Goal: Information Seeking & Learning: Find specific page/section

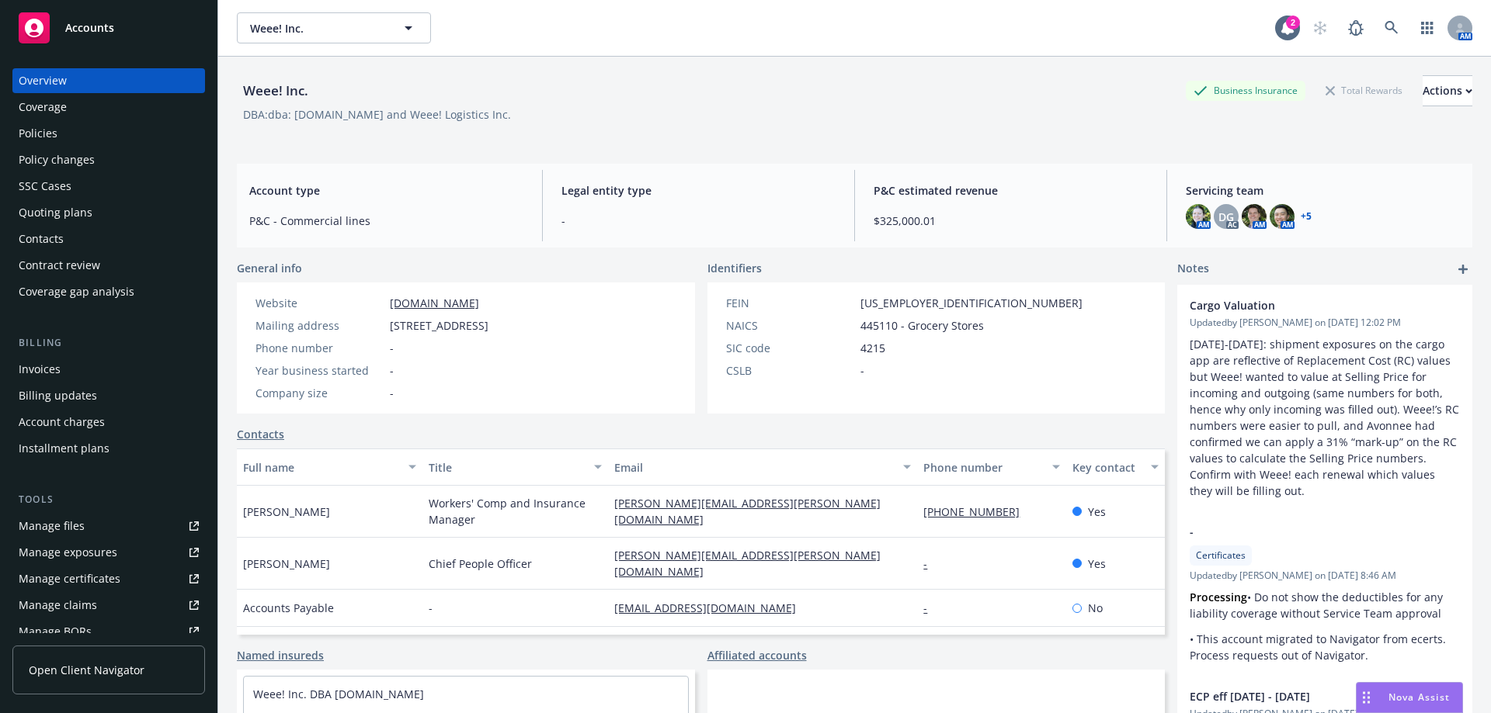
click at [161, 129] on div "Policies" at bounding box center [109, 133] width 180 height 25
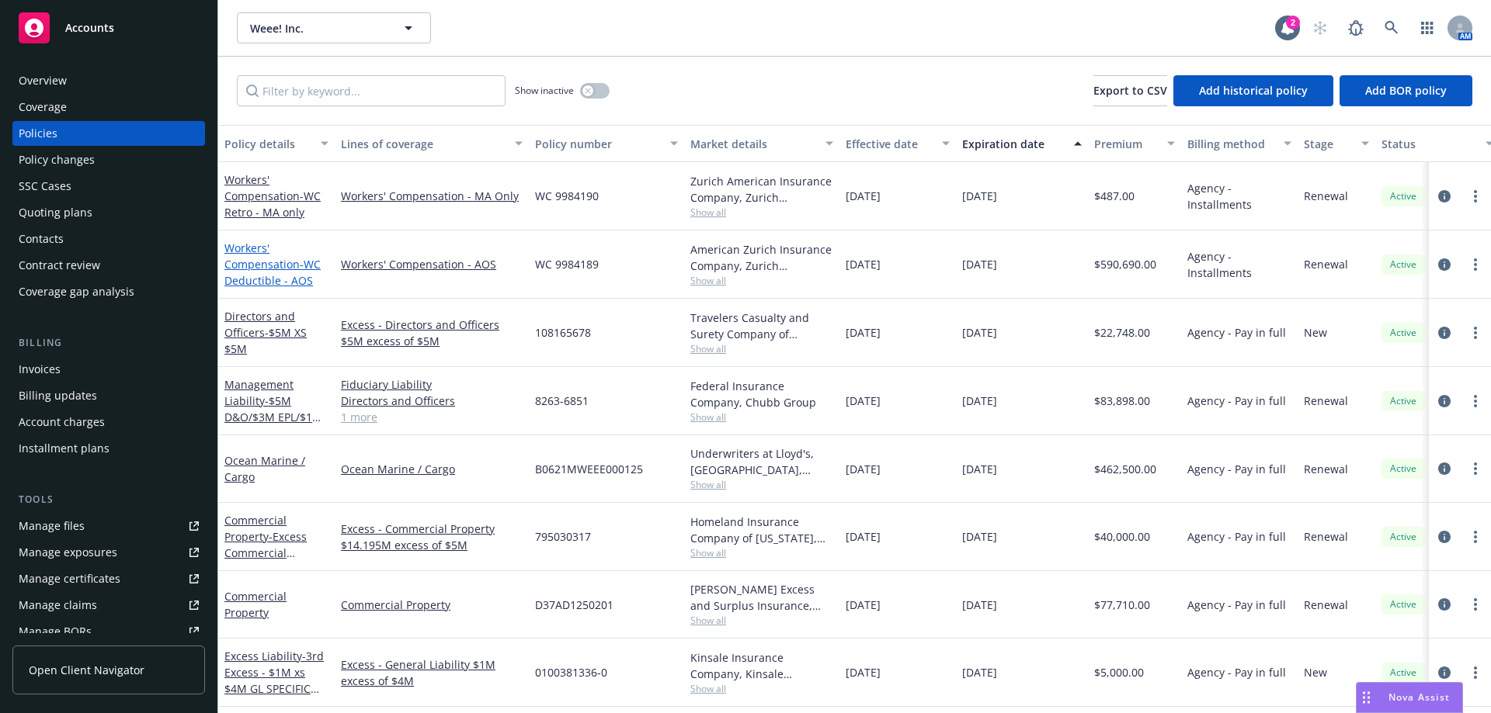
click at [240, 255] on link "Workers' Compensation - WC Deductible - AOS" at bounding box center [272, 264] width 96 height 47
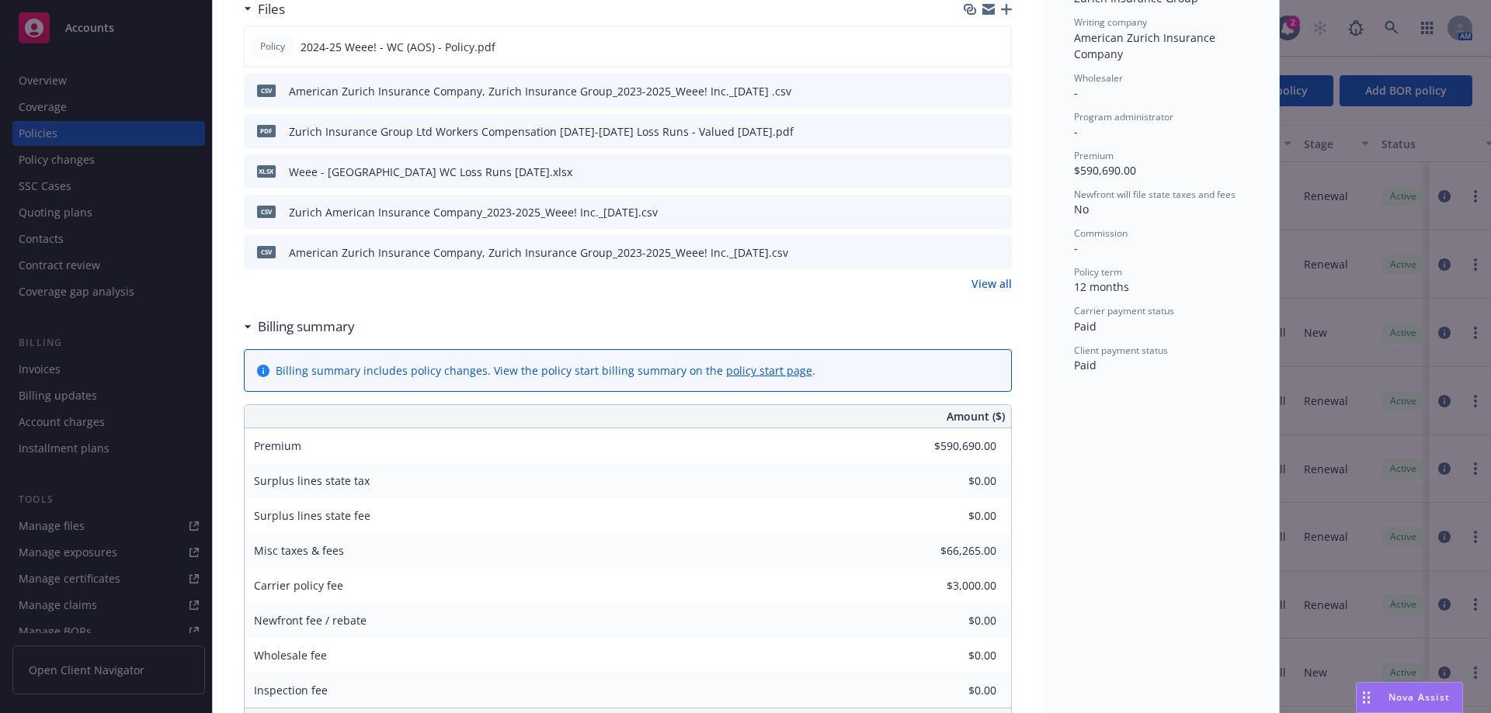
scroll to position [466, 0]
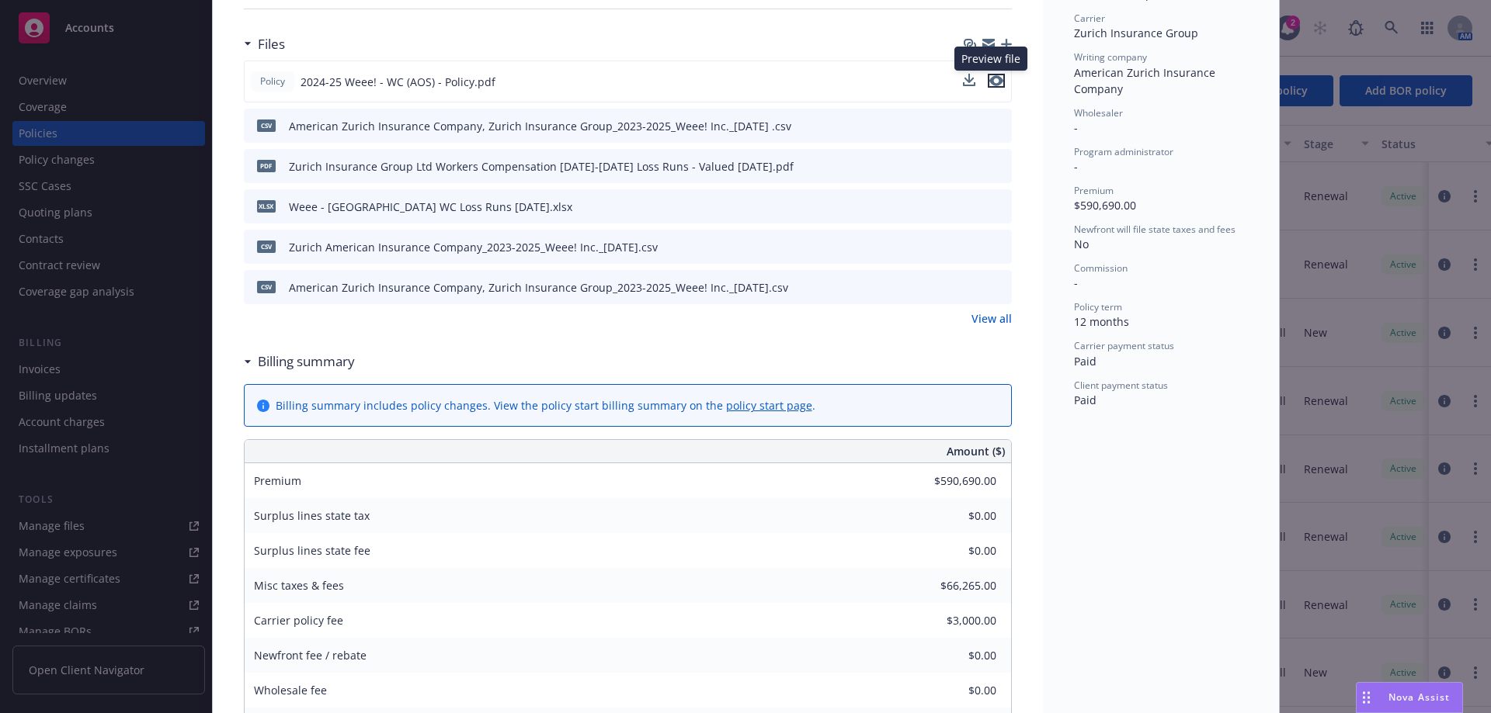
click at [989, 82] on icon "preview file" at bounding box center [996, 80] width 14 height 11
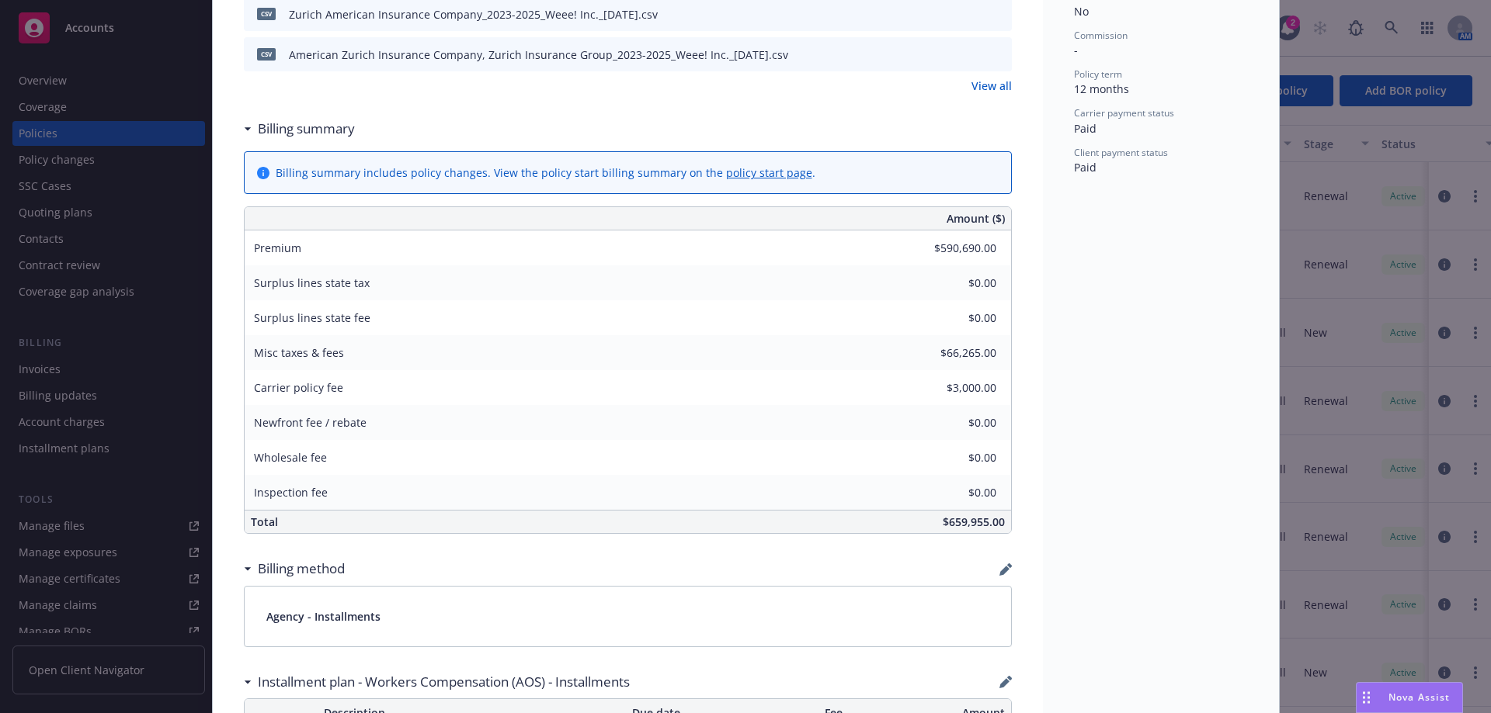
scroll to position [388, 0]
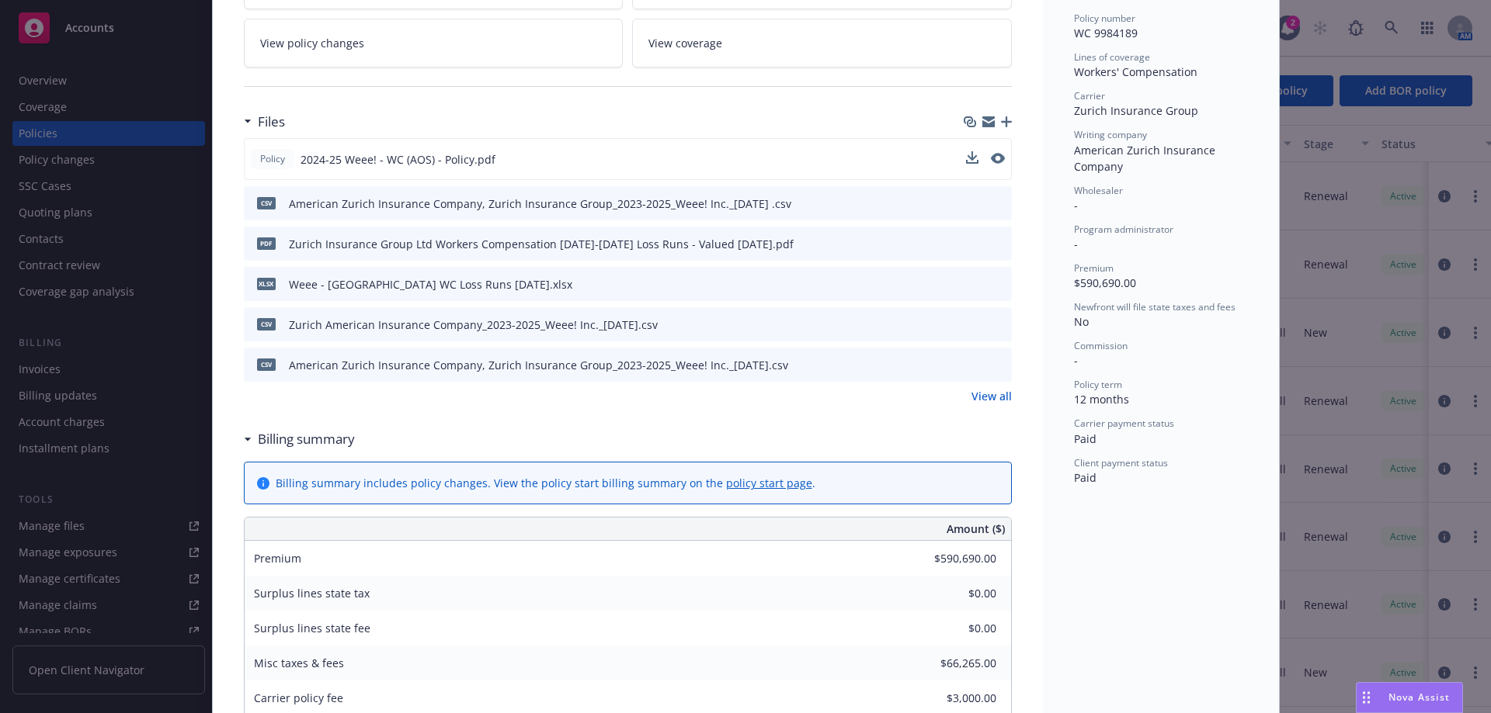
click at [981, 412] on div "Files Policy 2024-25 Weee! - WC (AOS) - Policy.pdf csv American Zurich Insuranc…" at bounding box center [628, 265] width 768 height 318
click at [985, 403] on link "View all" at bounding box center [991, 396] width 40 height 16
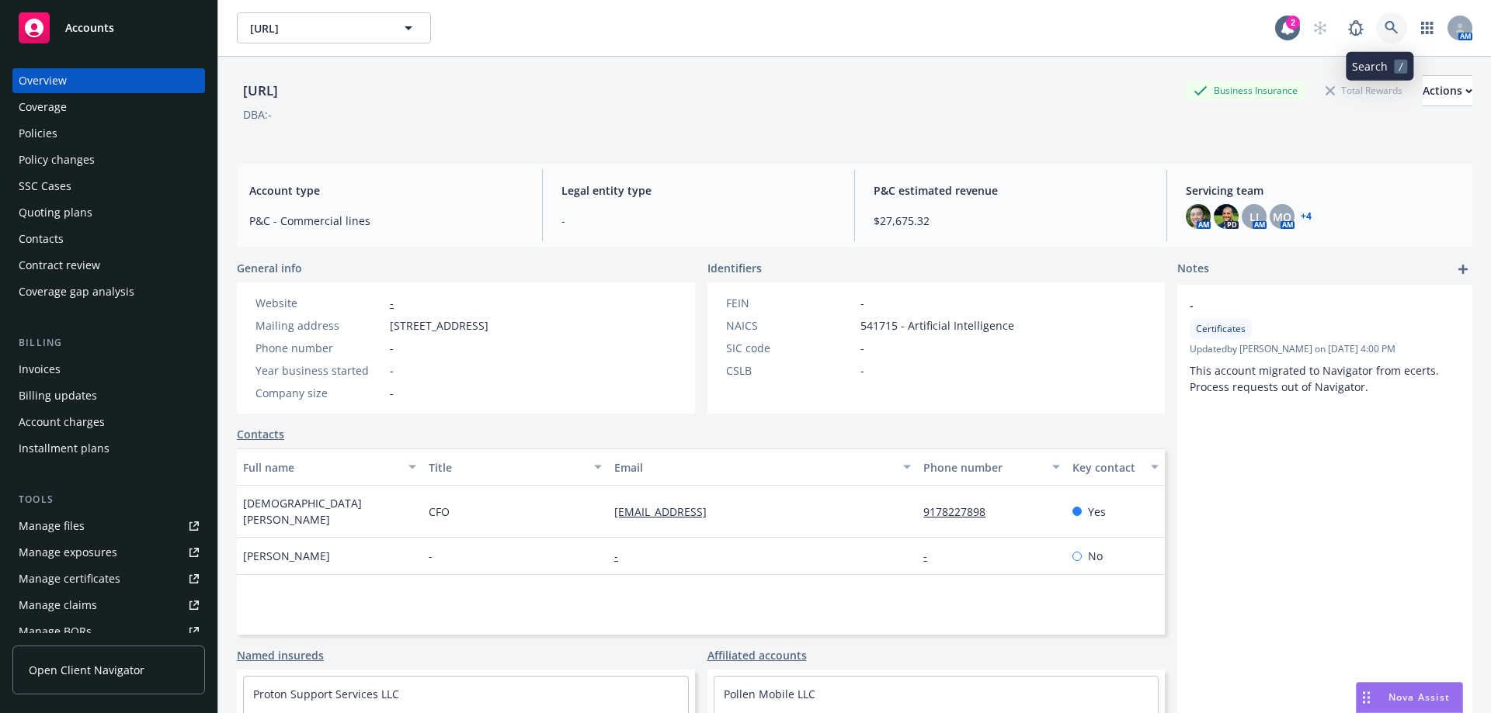
click at [1376, 23] on link at bounding box center [1391, 27] width 31 height 31
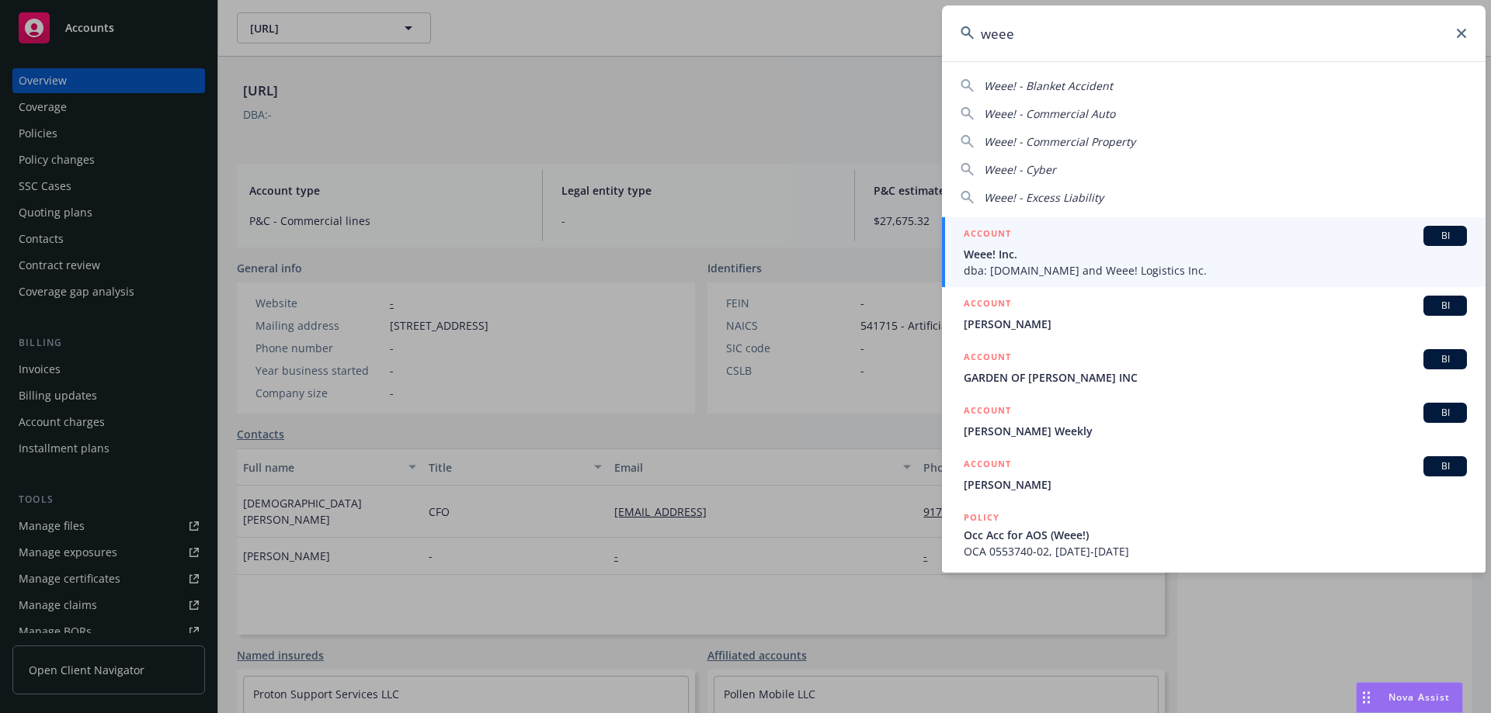
type input "weee"
click at [1050, 248] on span "Weee! Inc." at bounding box center [1214, 254] width 503 height 16
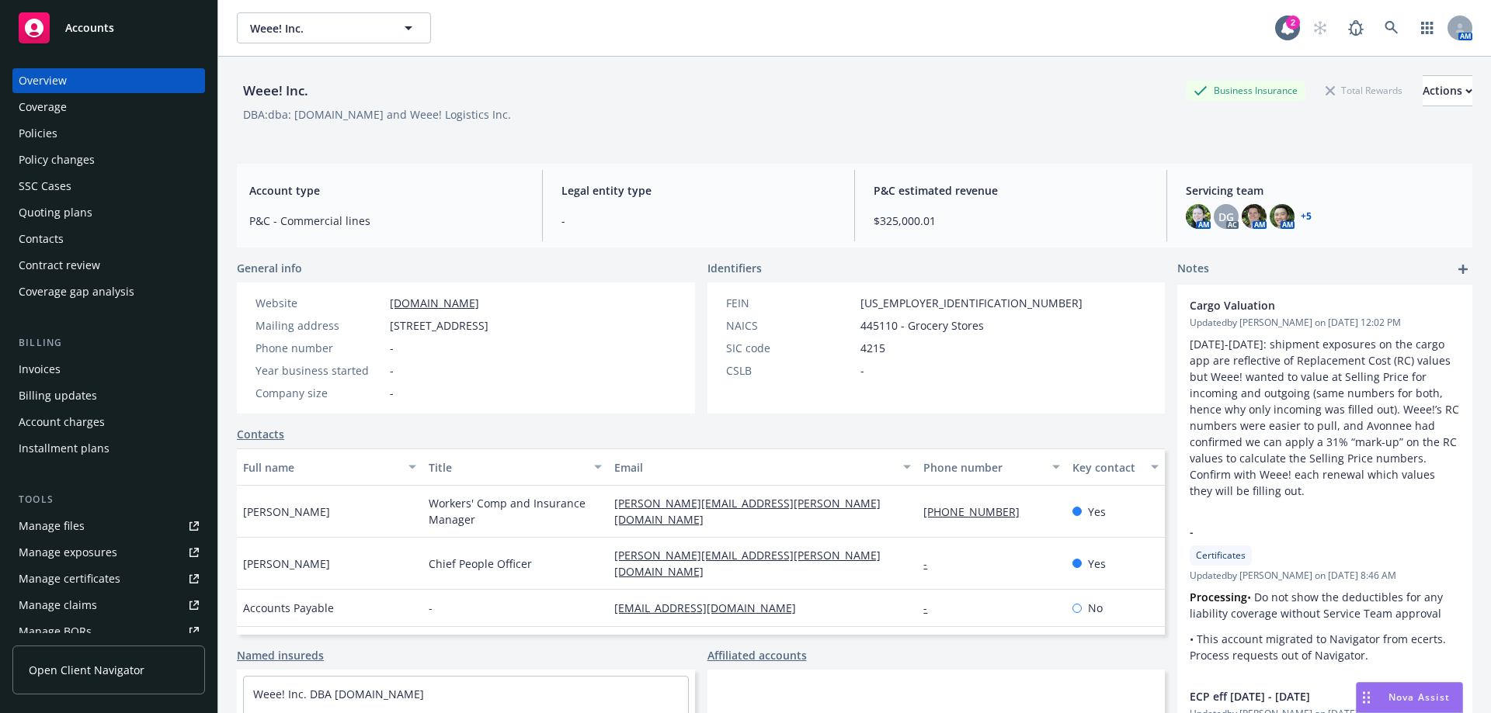
click at [100, 135] on div "Policies" at bounding box center [109, 133] width 180 height 25
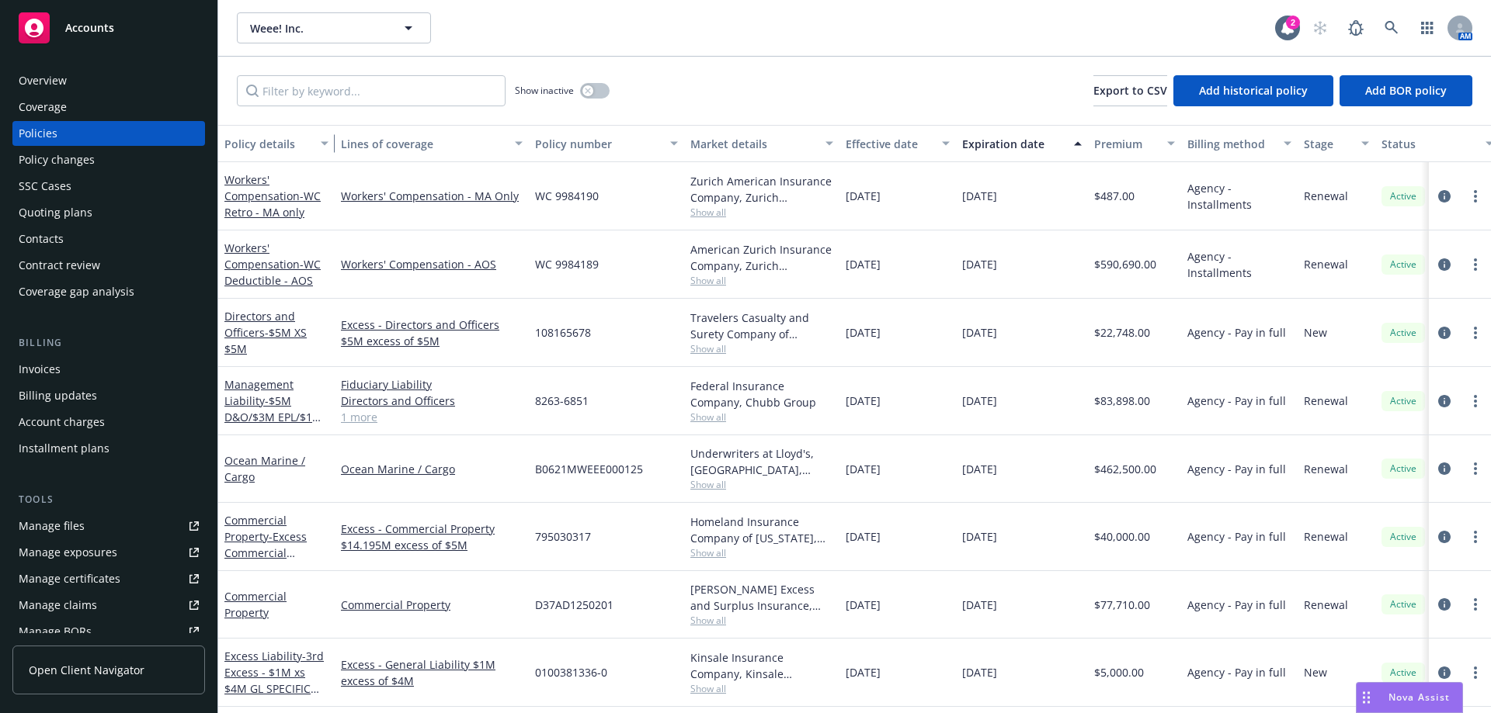
drag, startPoint x: 330, startPoint y: 143, endPoint x: 425, endPoint y: 138, distance: 95.6
click at [331, 138] on div "button" at bounding box center [327, 144] width 8 height 36
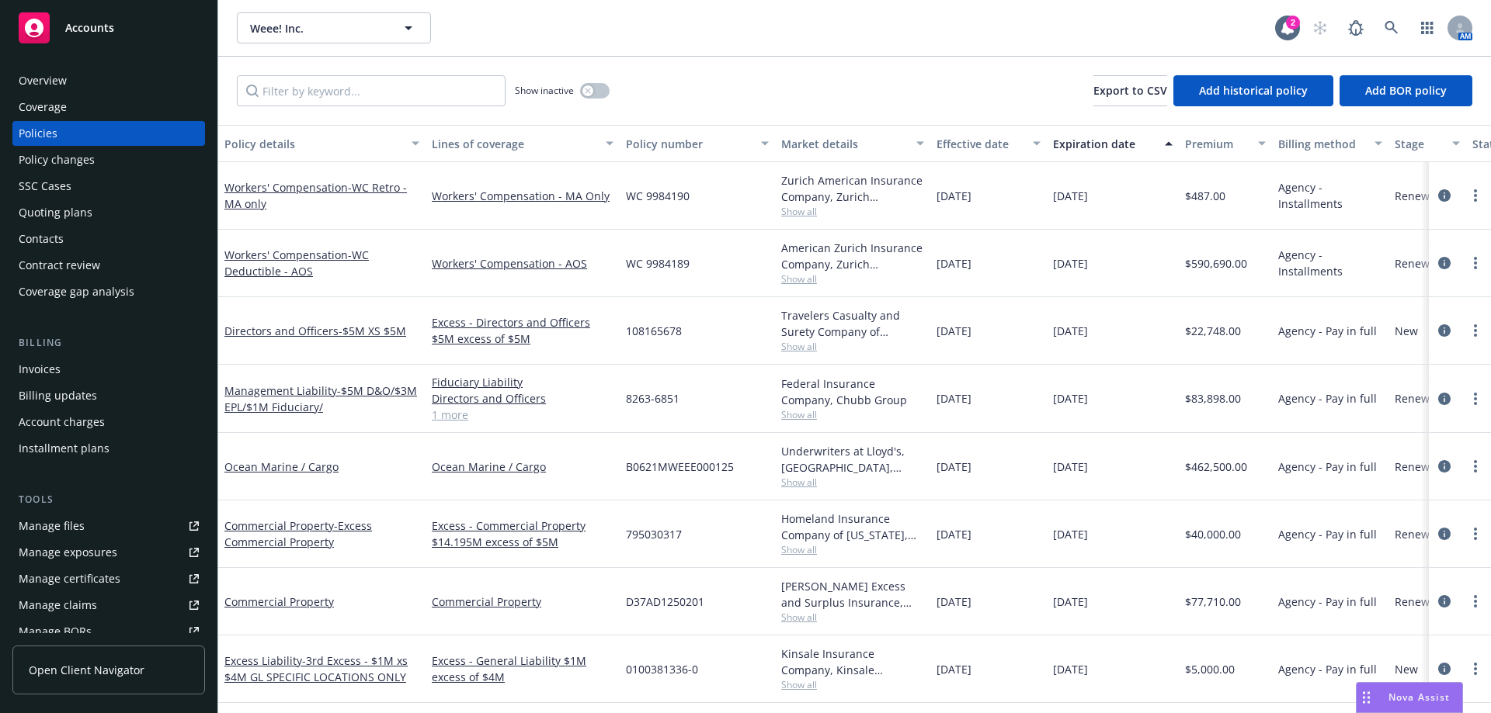
click at [359, 246] on div "Workers' Compensation - WC Deductible - AOS" at bounding box center [321, 264] width 207 height 68
click at [346, 263] on div "Workers' Compensation - WC Deductible - AOS" at bounding box center [321, 263] width 195 height 33
click at [352, 257] on span "- WC Deductible - AOS" at bounding box center [296, 263] width 144 height 31
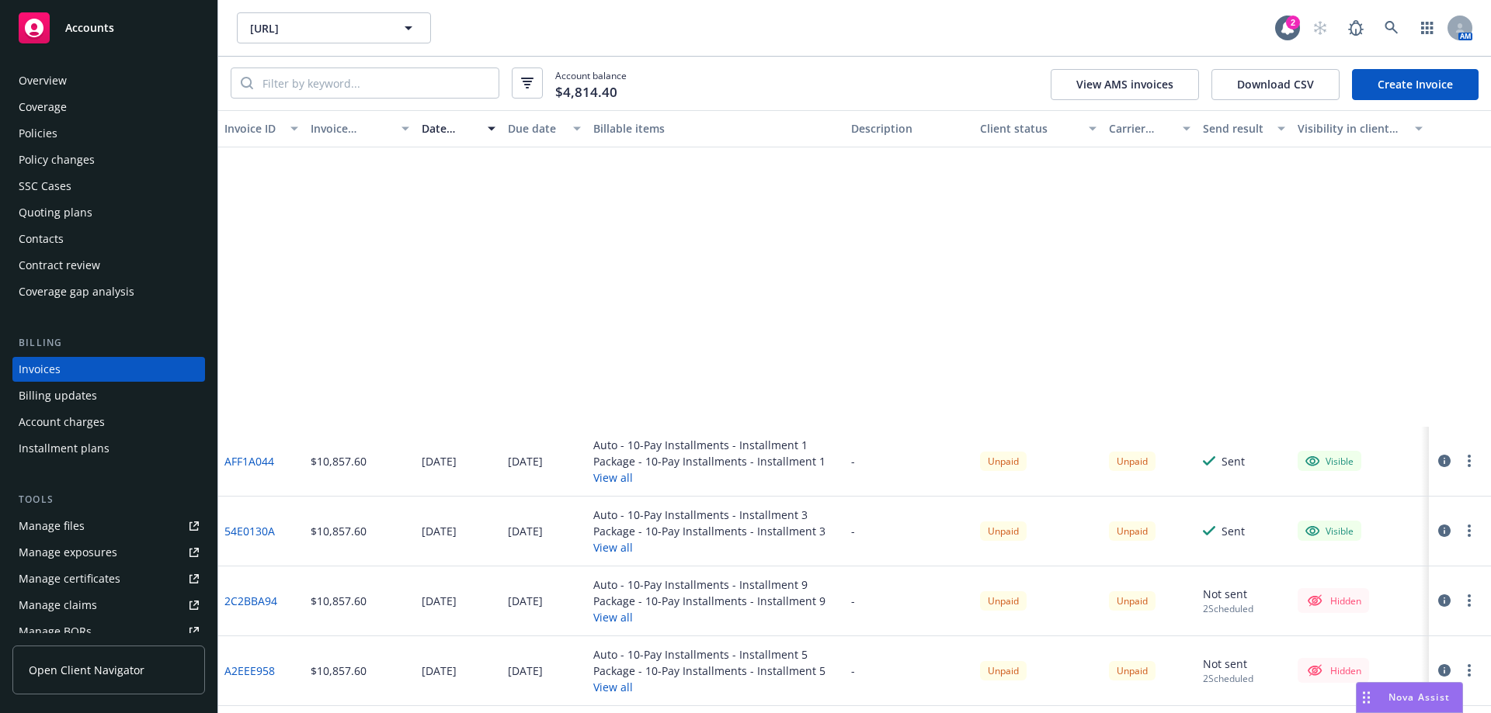
scroll to position [388, 0]
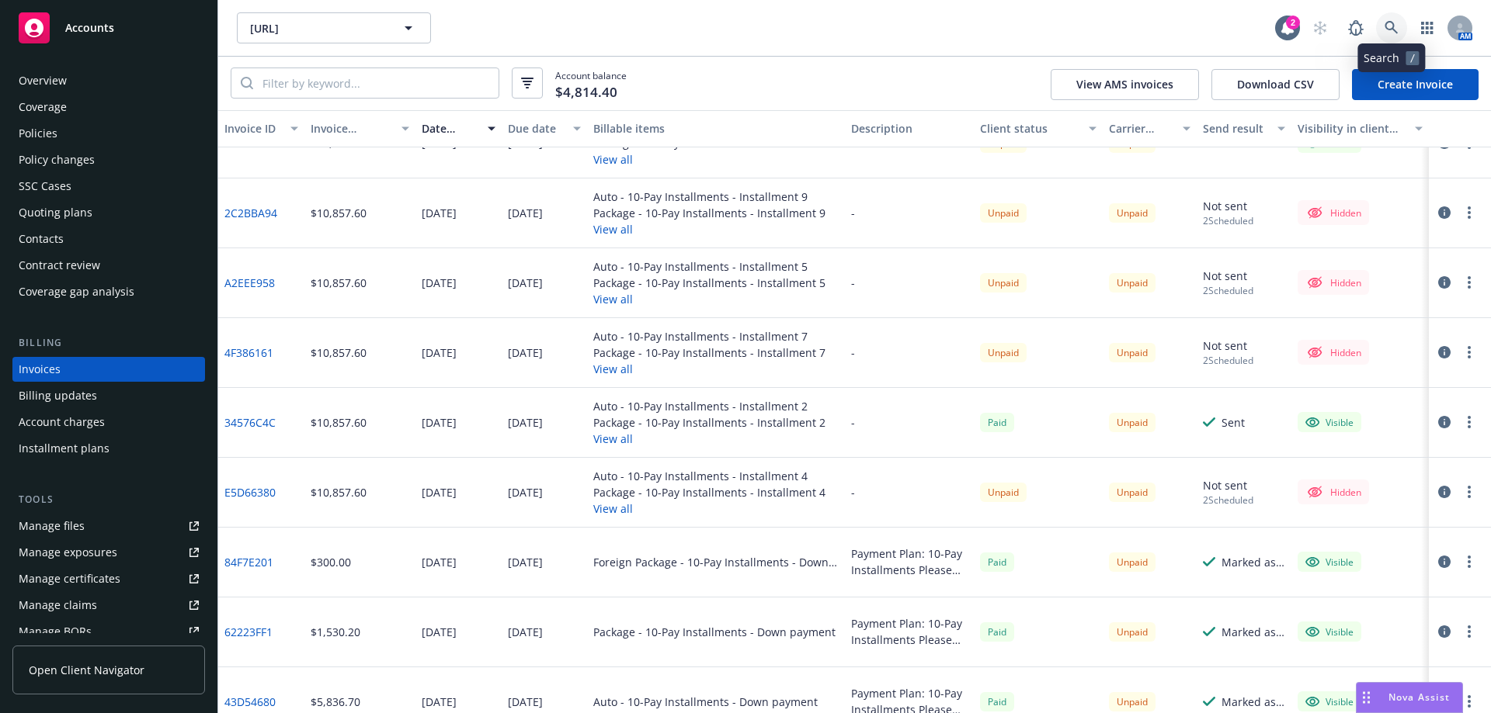
click at [1399, 34] on link at bounding box center [1391, 27] width 31 height 31
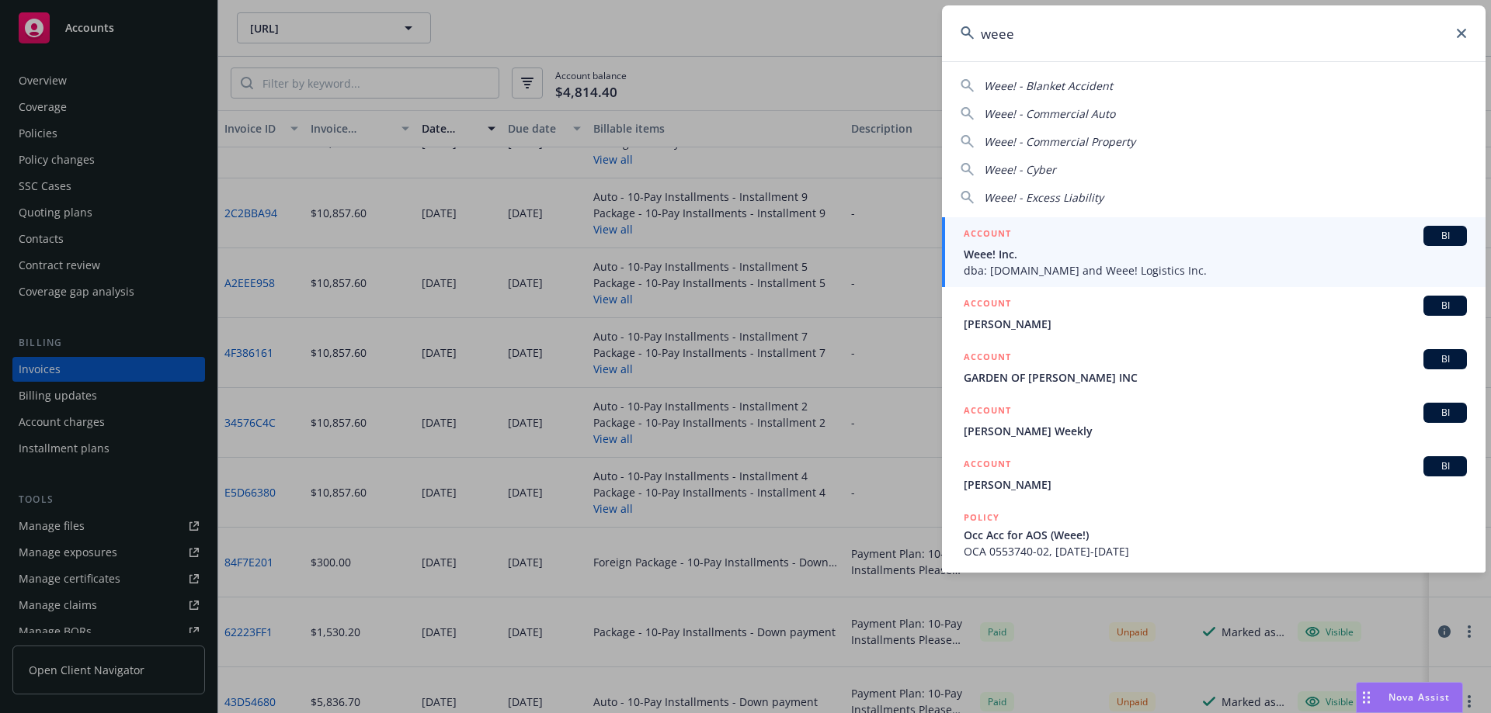
type input "weee"
click at [1038, 243] on div "ACCOUNT BI" at bounding box center [1214, 236] width 503 height 20
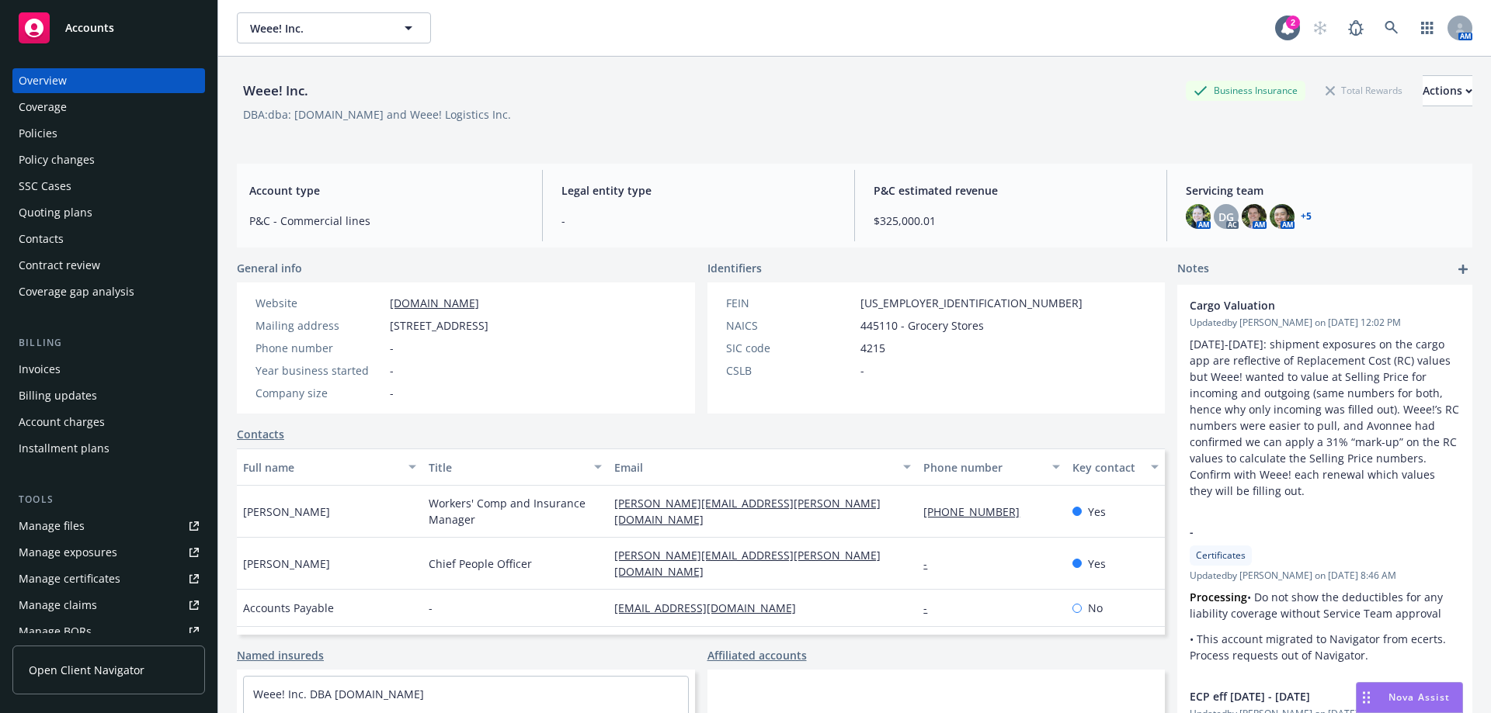
click at [79, 130] on div "Policies" at bounding box center [109, 133] width 180 height 25
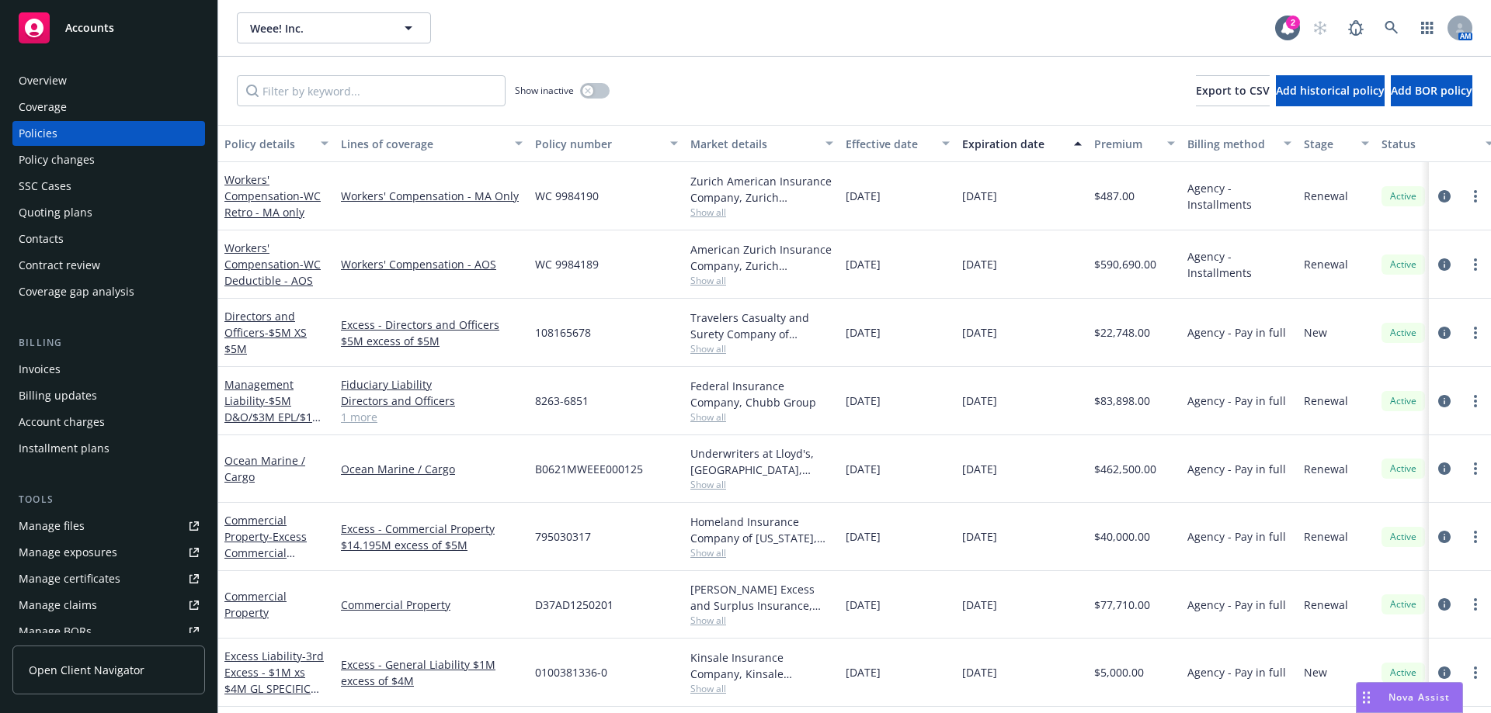
click at [338, 141] on button "Lines of coverage" at bounding box center [432, 143] width 194 height 37
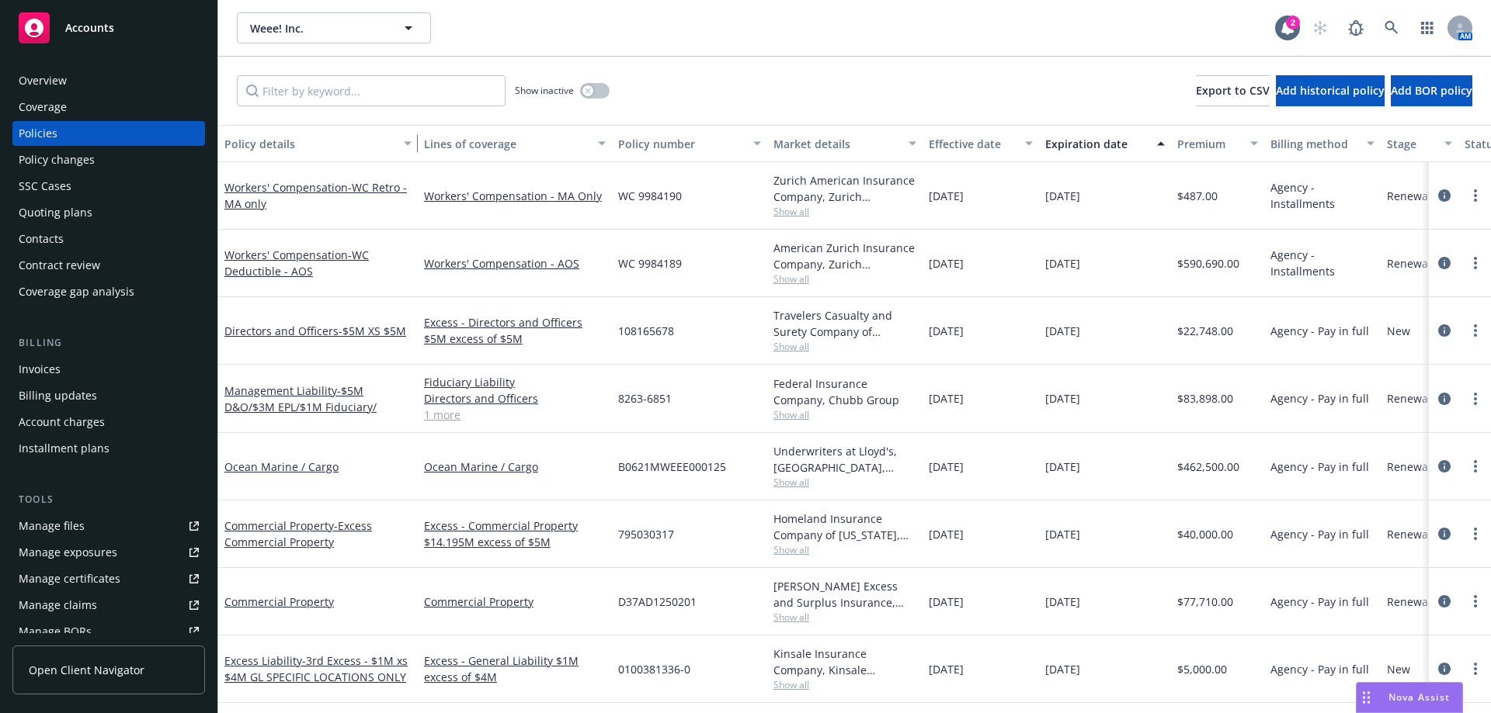
drag, startPoint x: 332, startPoint y: 145, endPoint x: 457, endPoint y: 148, distance: 125.0
click at [414, 148] on div "button" at bounding box center [410, 144] width 8 height 36
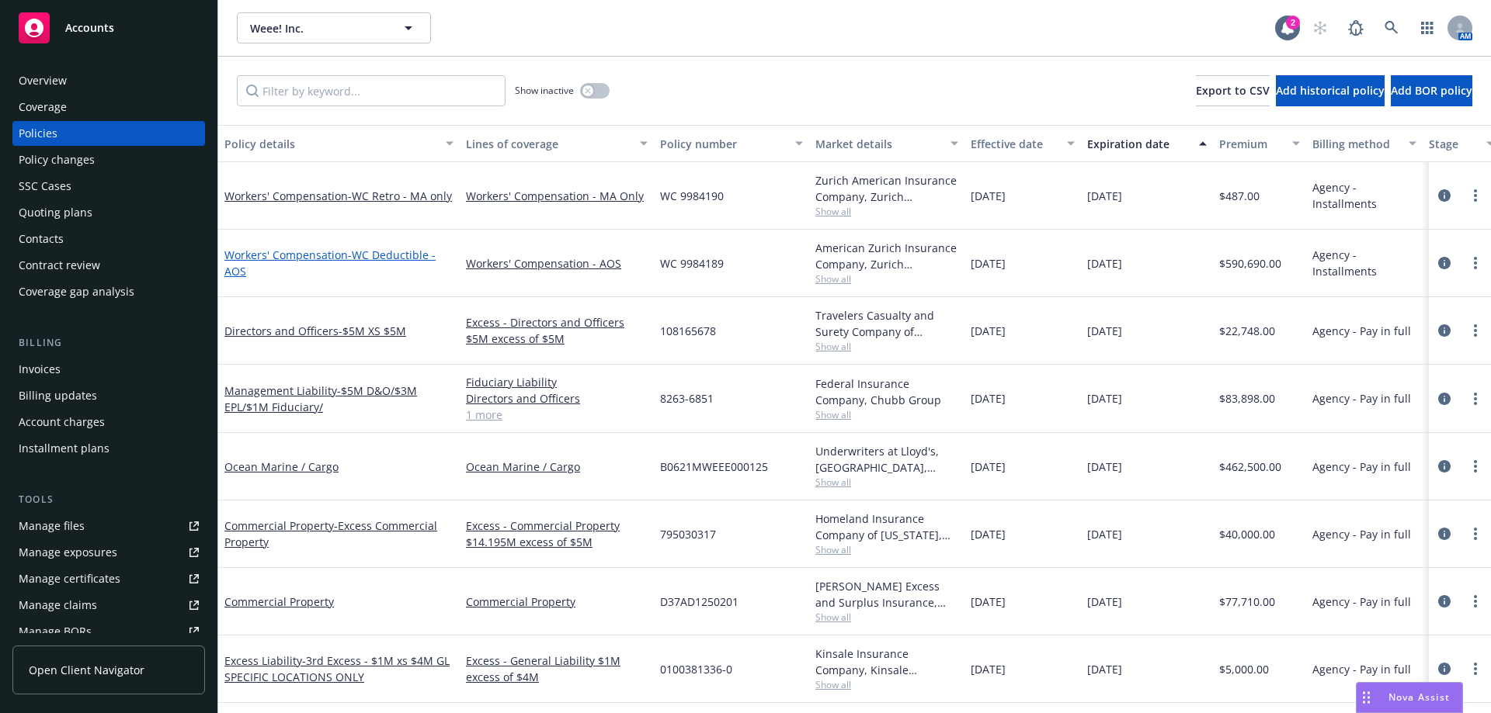
click at [418, 252] on span "- WC Deductible - AOS" at bounding box center [329, 263] width 211 height 31
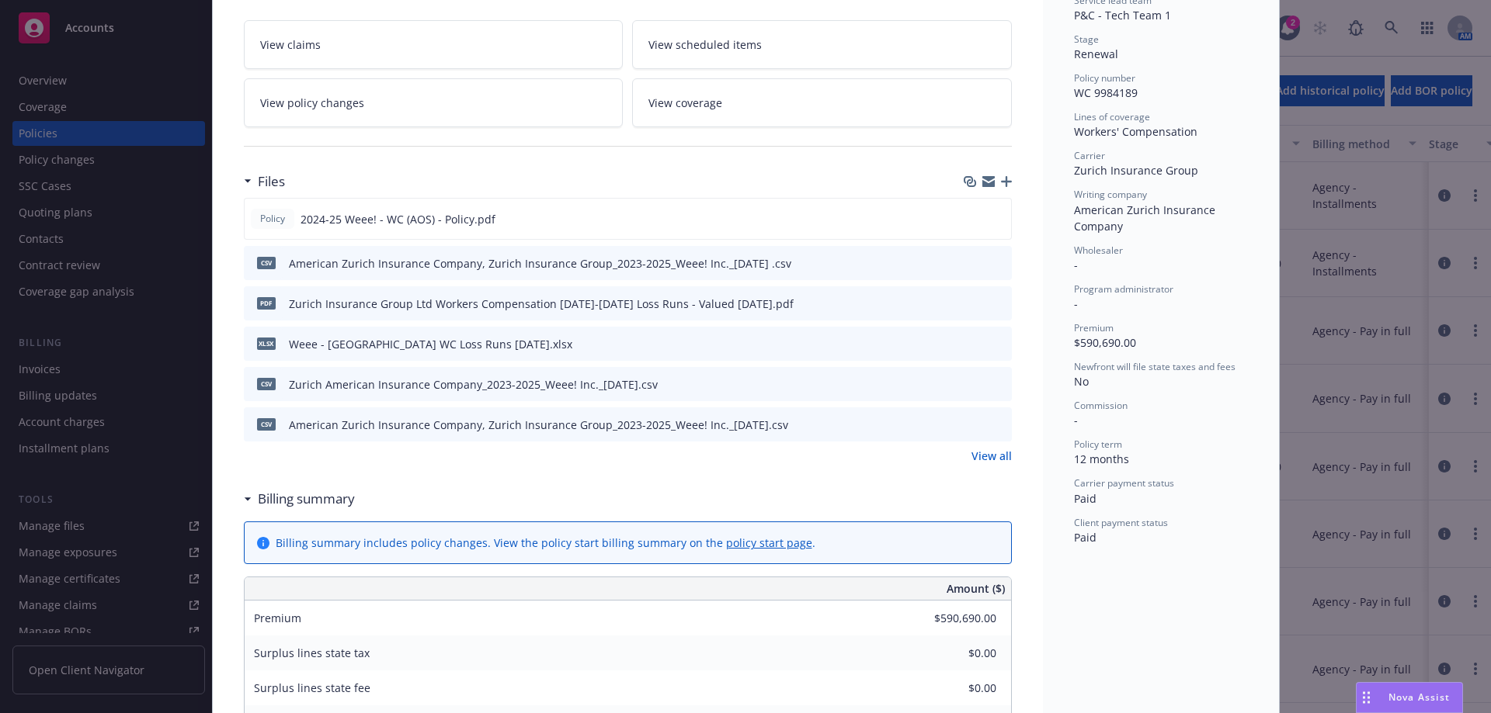
scroll to position [311, 0]
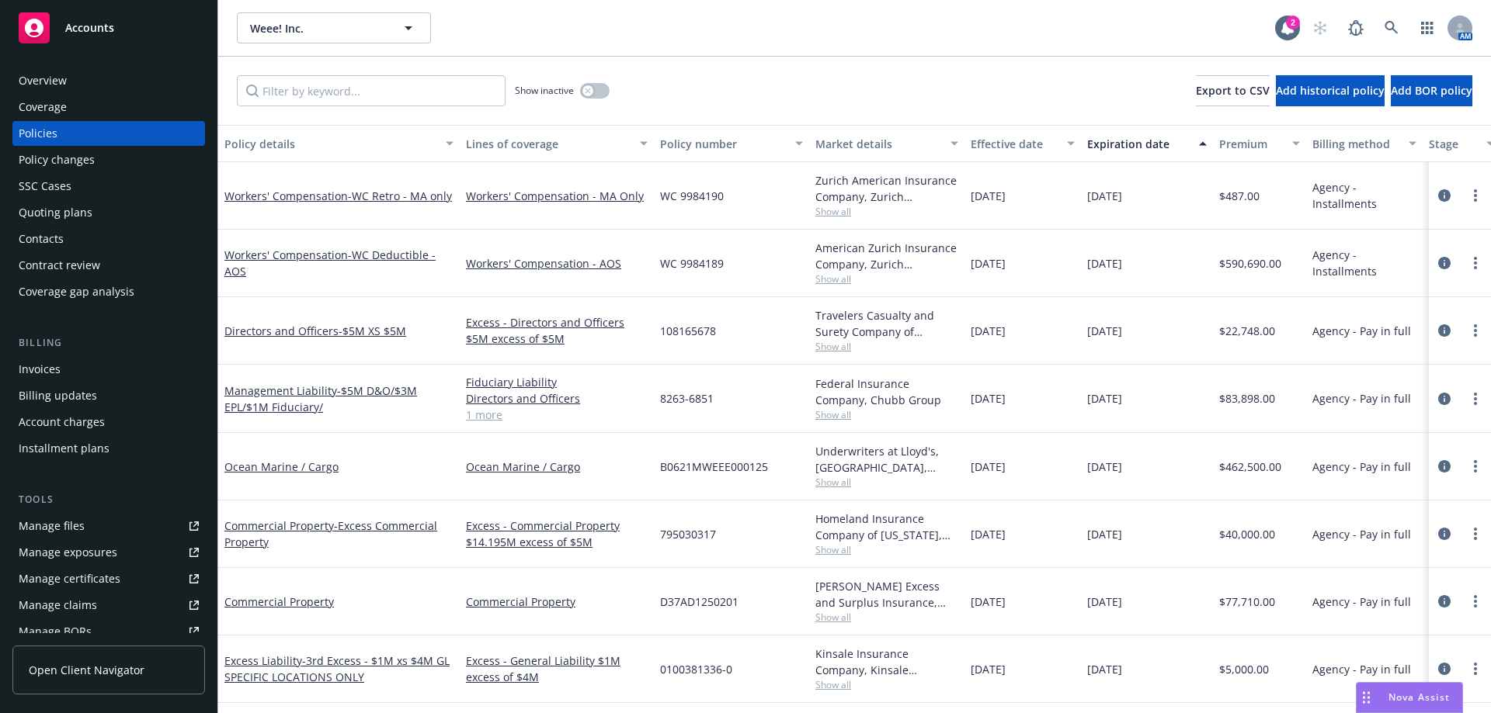
click at [390, 203] on div "Workers' Compensation - WC Retro - MA only" at bounding box center [338, 196] width 229 height 16
click at [395, 188] on div "Workers' Compensation - WC Retro - MA only" at bounding box center [338, 196] width 229 height 16
click at [394, 189] on span "- WC Retro - MA only" at bounding box center [400, 196] width 104 height 15
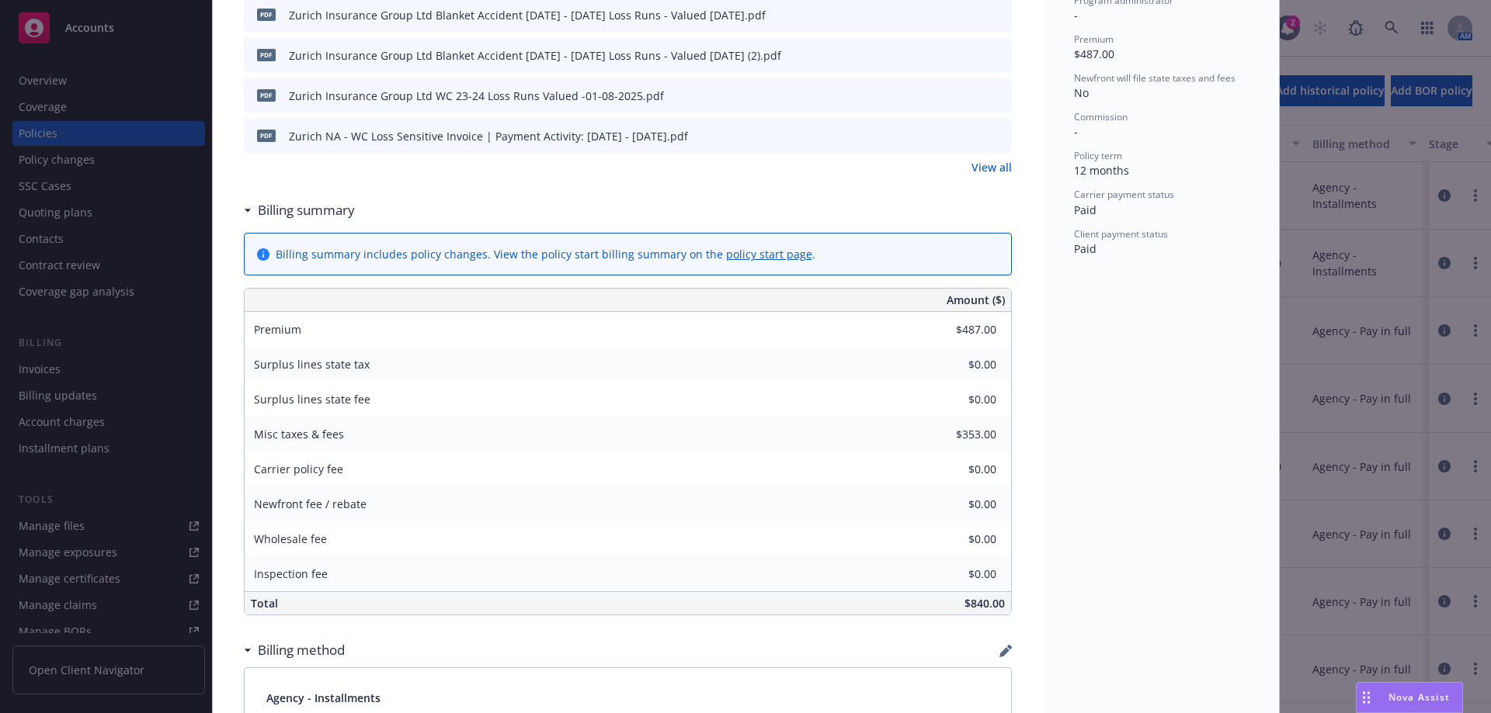
scroll to position [621, 0]
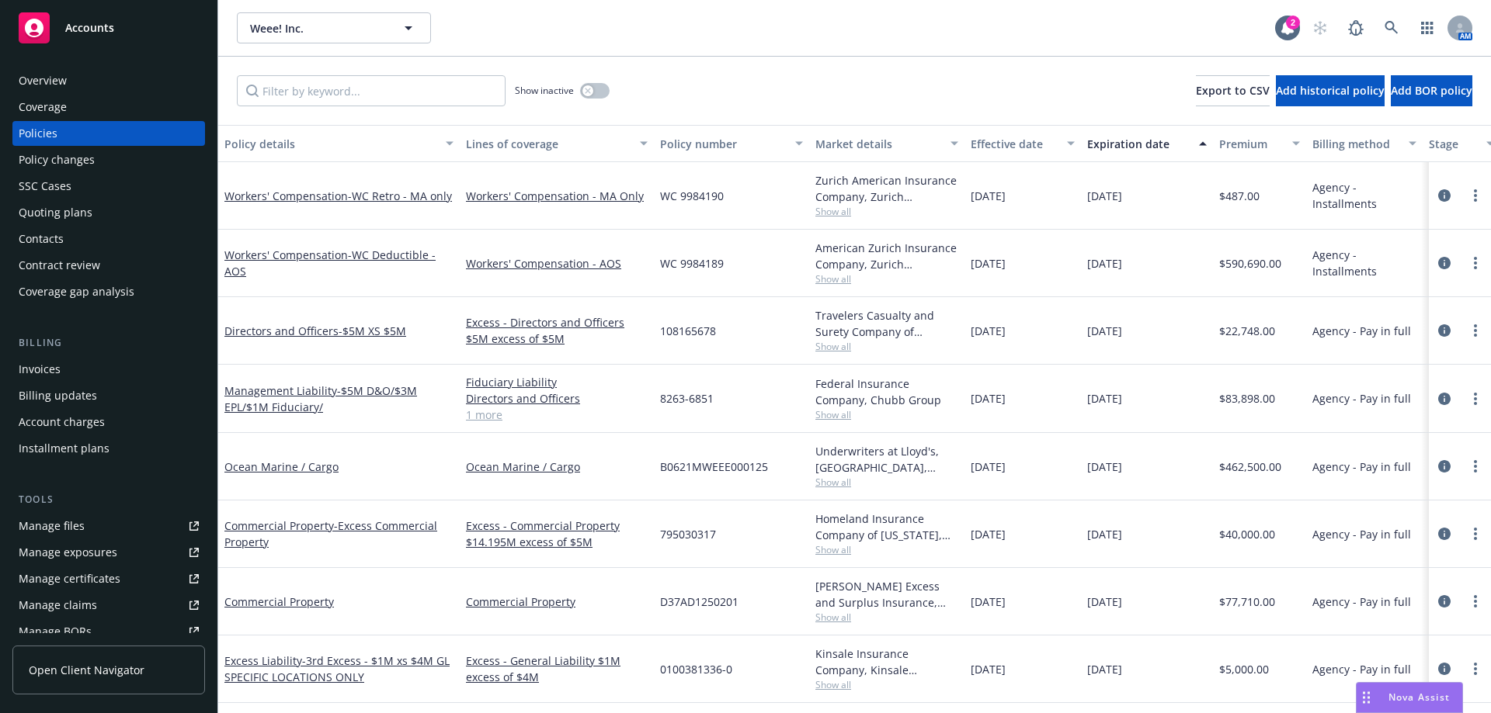
click at [420, 263] on div "Workers' Compensation - WC Deductible - AOS" at bounding box center [338, 263] width 229 height 33
click at [416, 252] on span "- WC Deductible - AOS" at bounding box center [329, 263] width 211 height 31
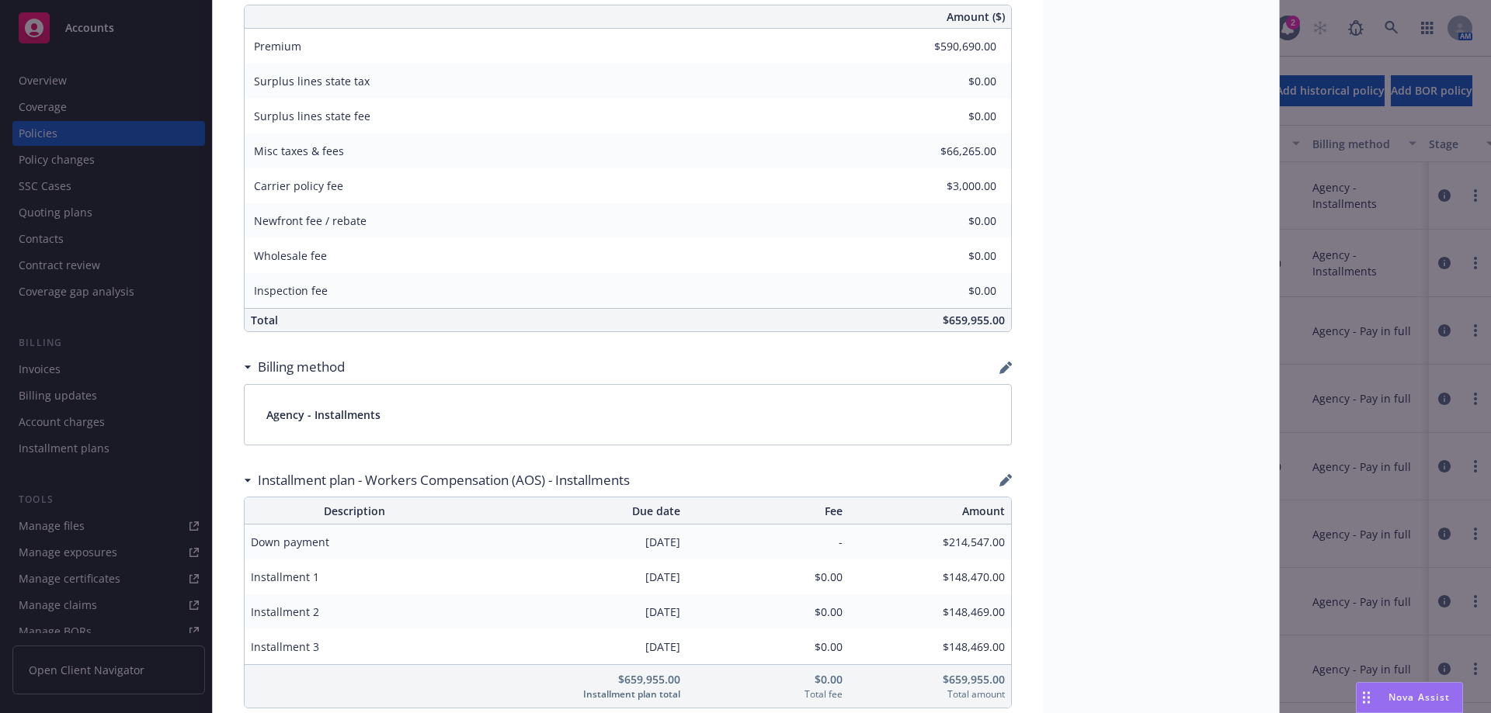
scroll to position [978, 0]
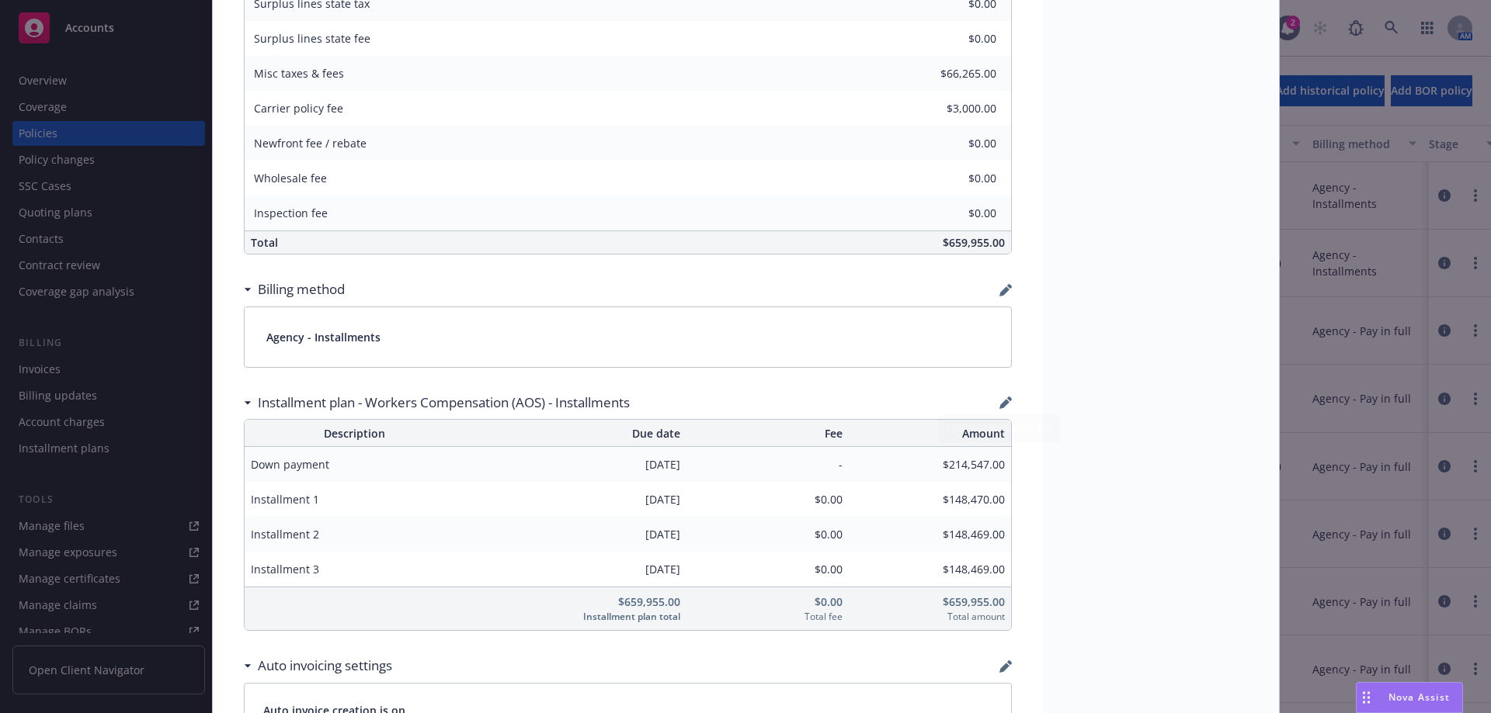
click at [1002, 408] on icon "button" at bounding box center [1005, 403] width 12 height 12
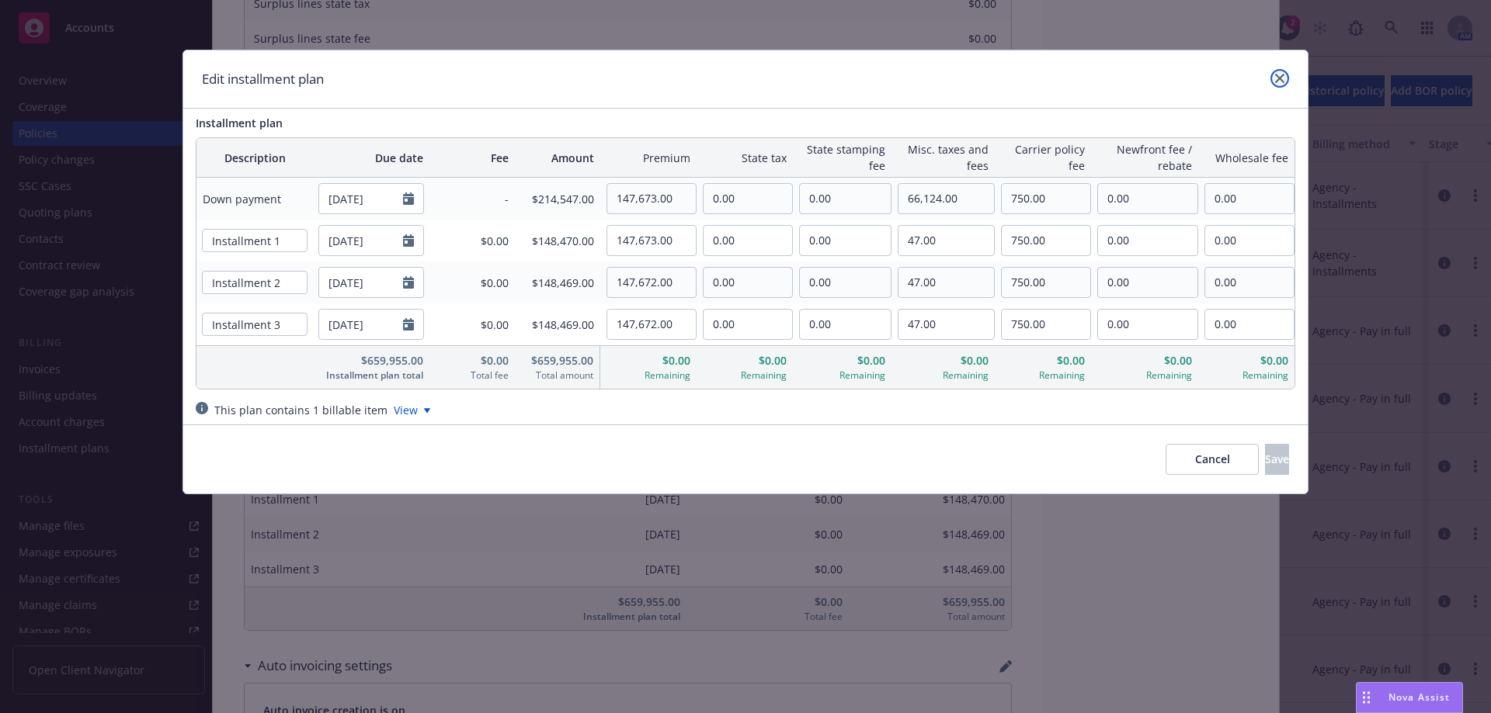
click at [1283, 78] on icon "close" at bounding box center [1279, 78] width 9 height 9
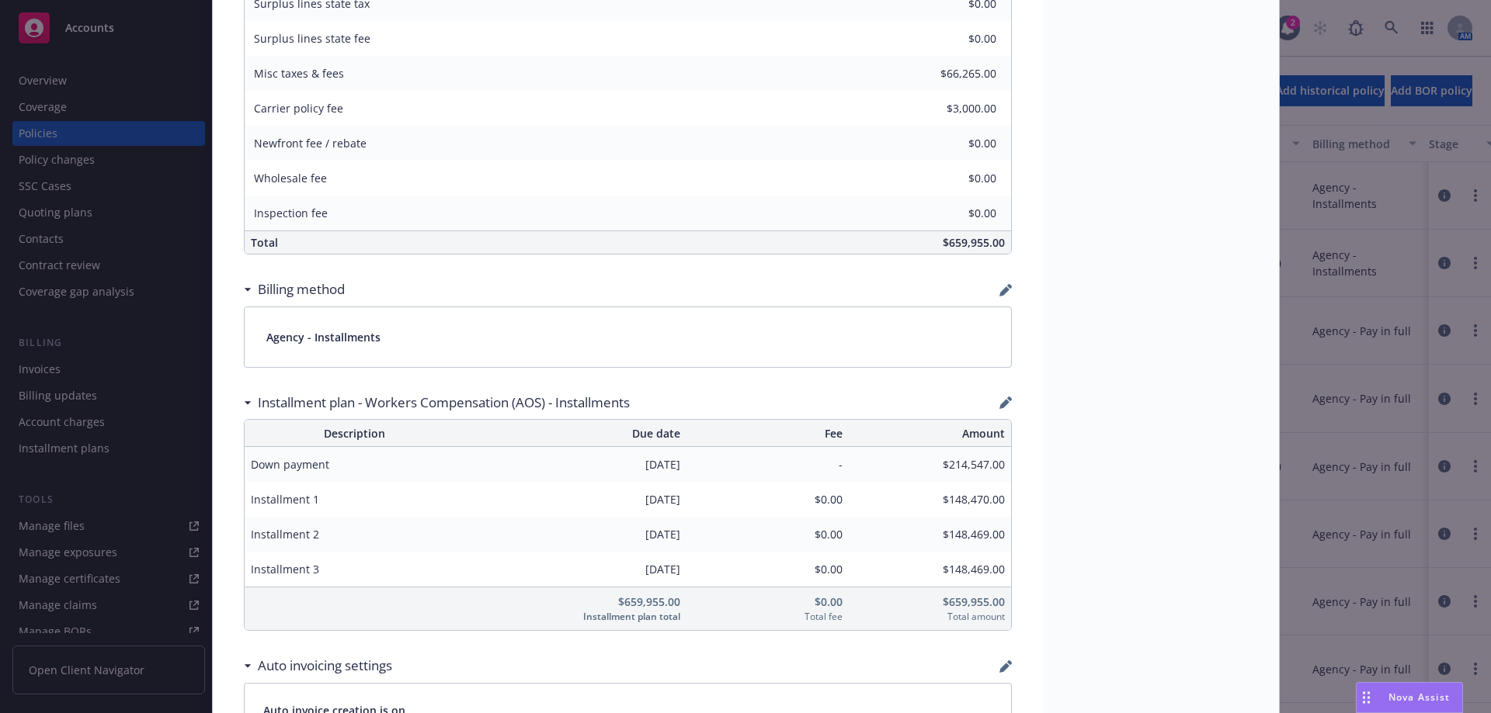
click at [999, 403] on icon "button" at bounding box center [1005, 403] width 12 height 12
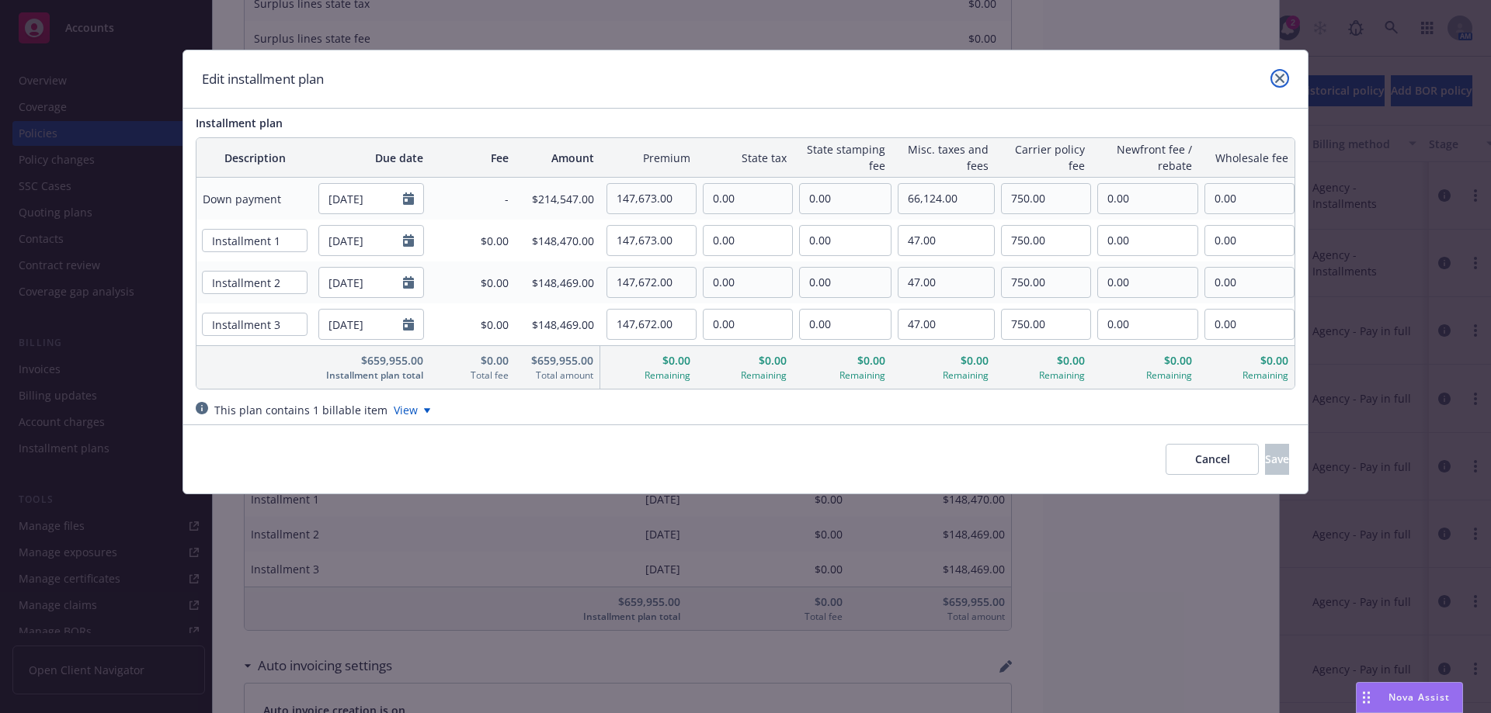
click at [1283, 79] on icon "close" at bounding box center [1279, 78] width 9 height 9
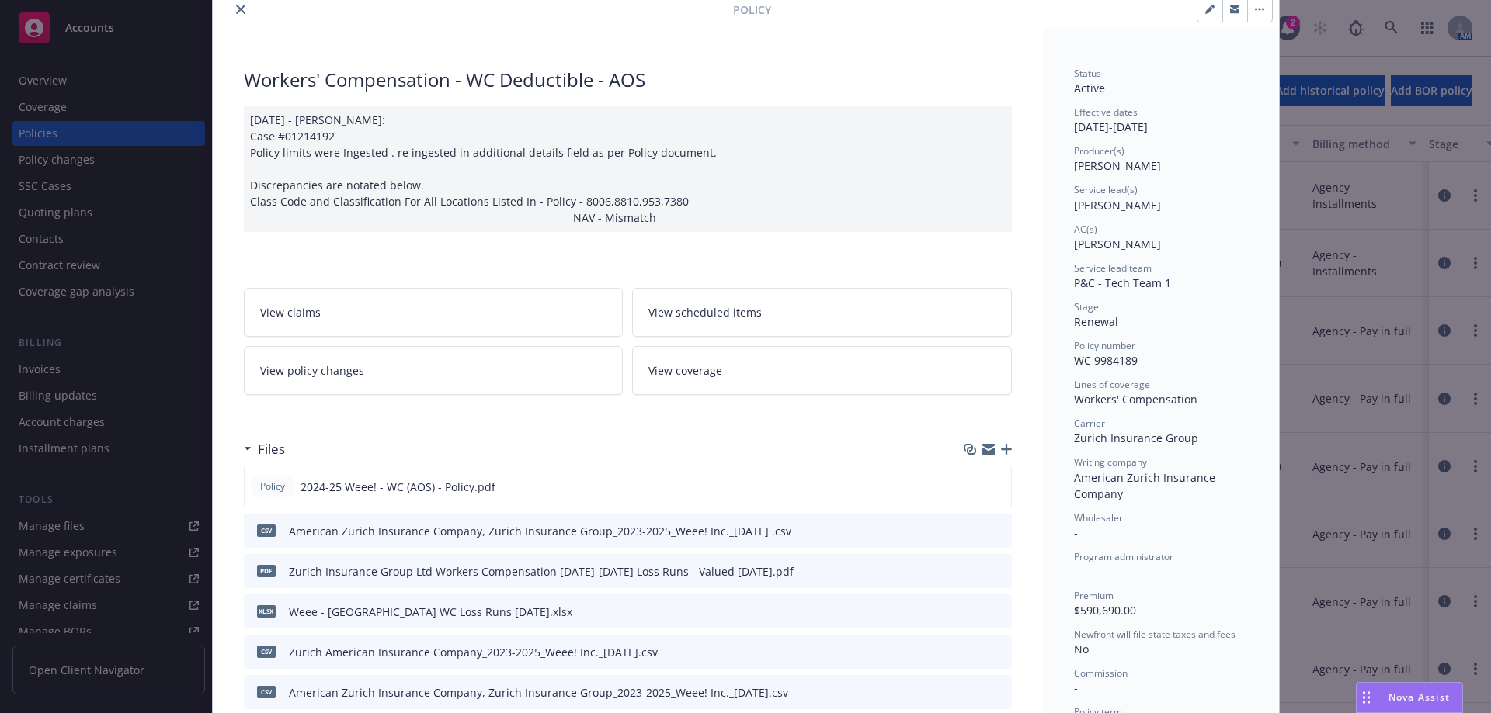
scroll to position [0, 0]
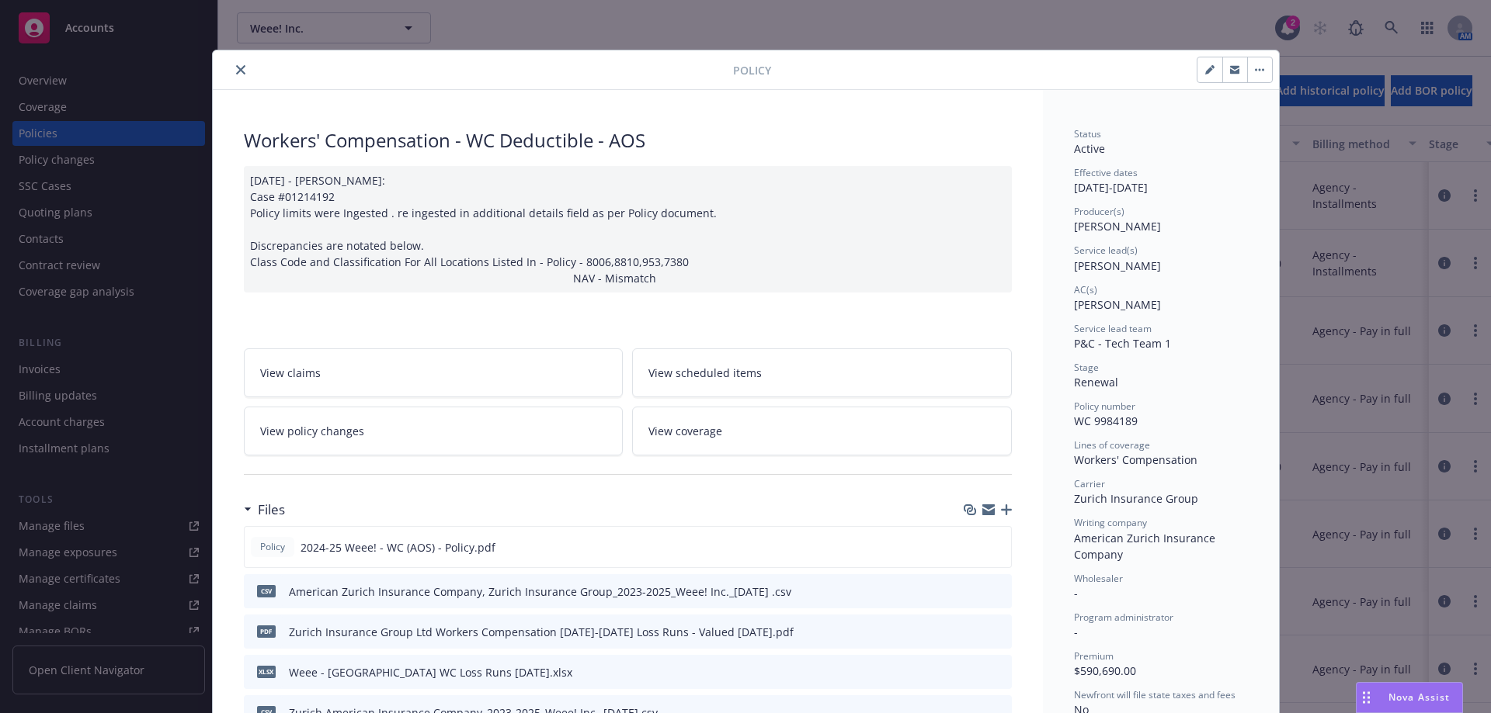
click at [237, 77] on button "close" at bounding box center [240, 70] width 19 height 19
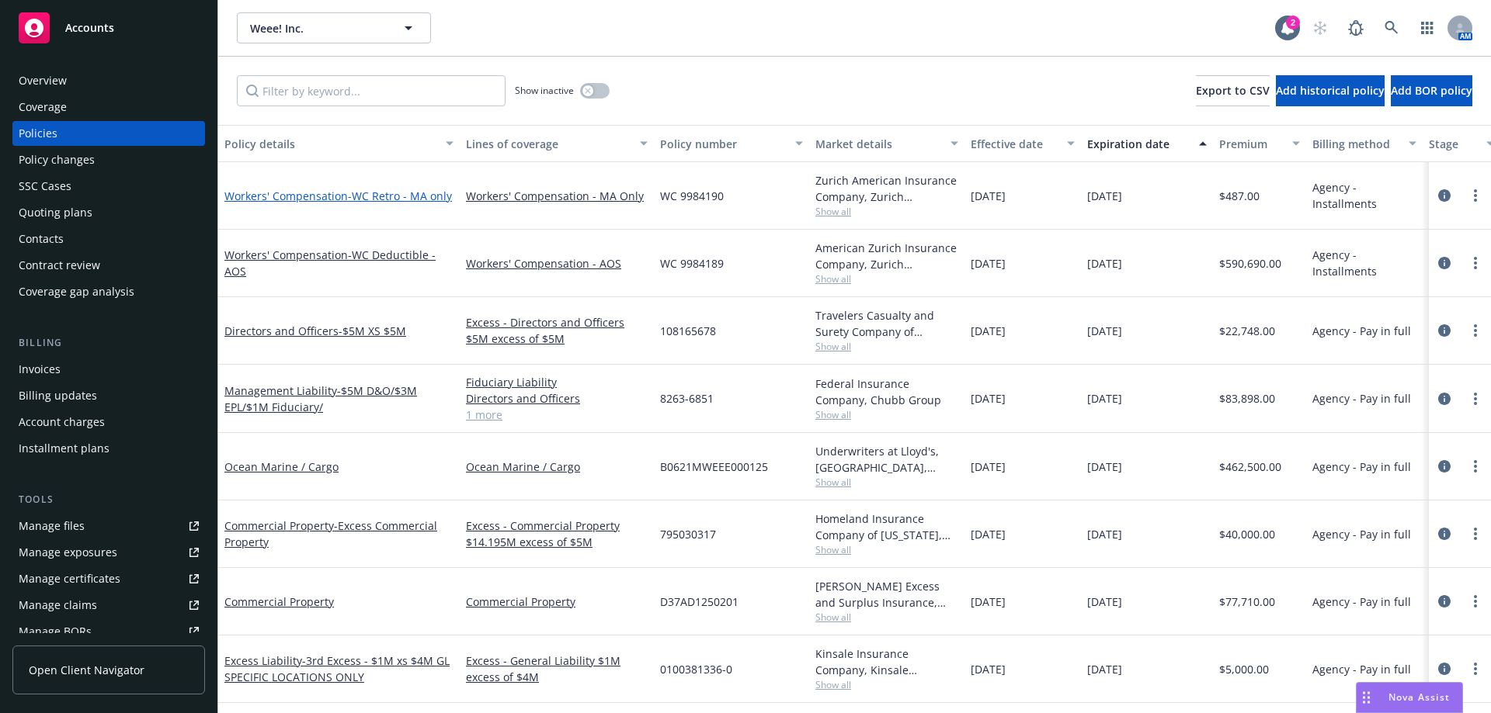
click at [418, 200] on span "- WC Retro - MA only" at bounding box center [400, 196] width 104 height 15
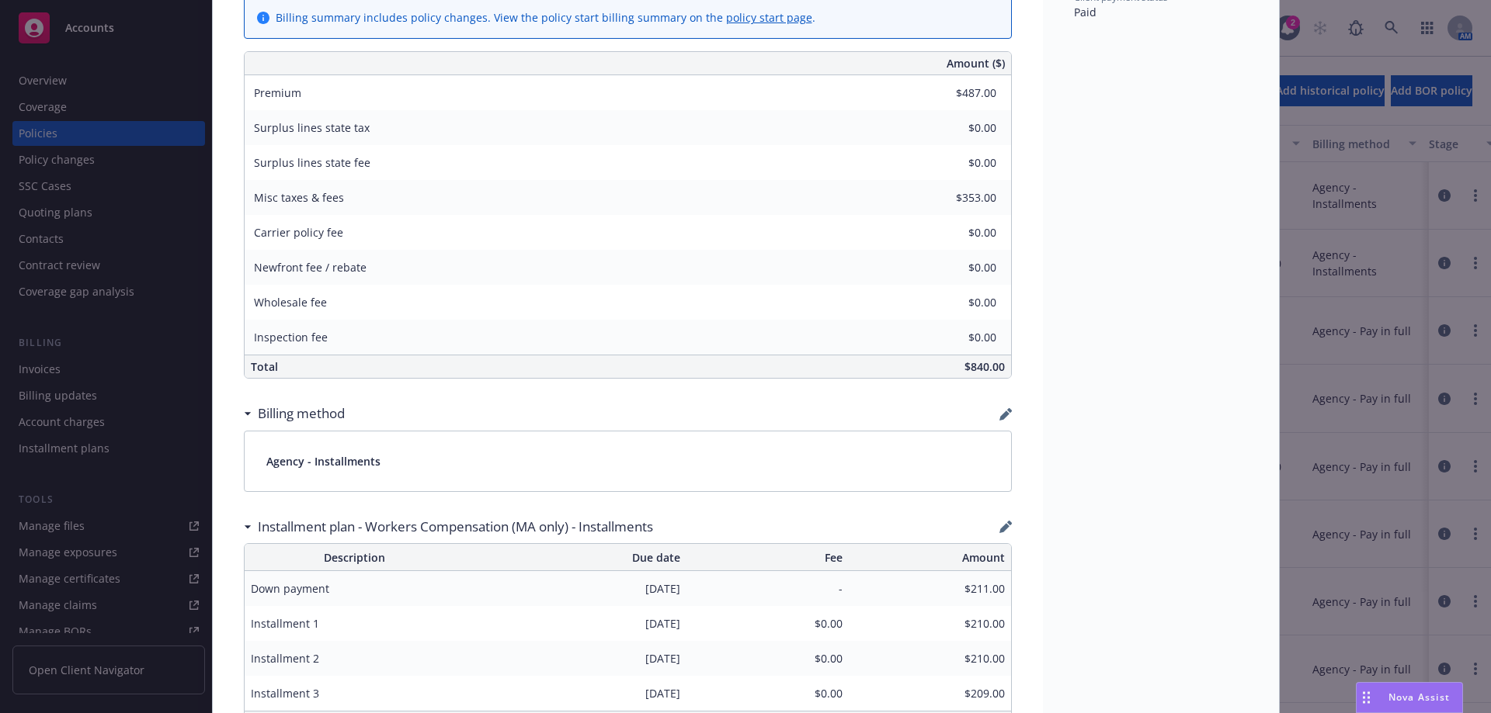
scroll to position [932, 0]
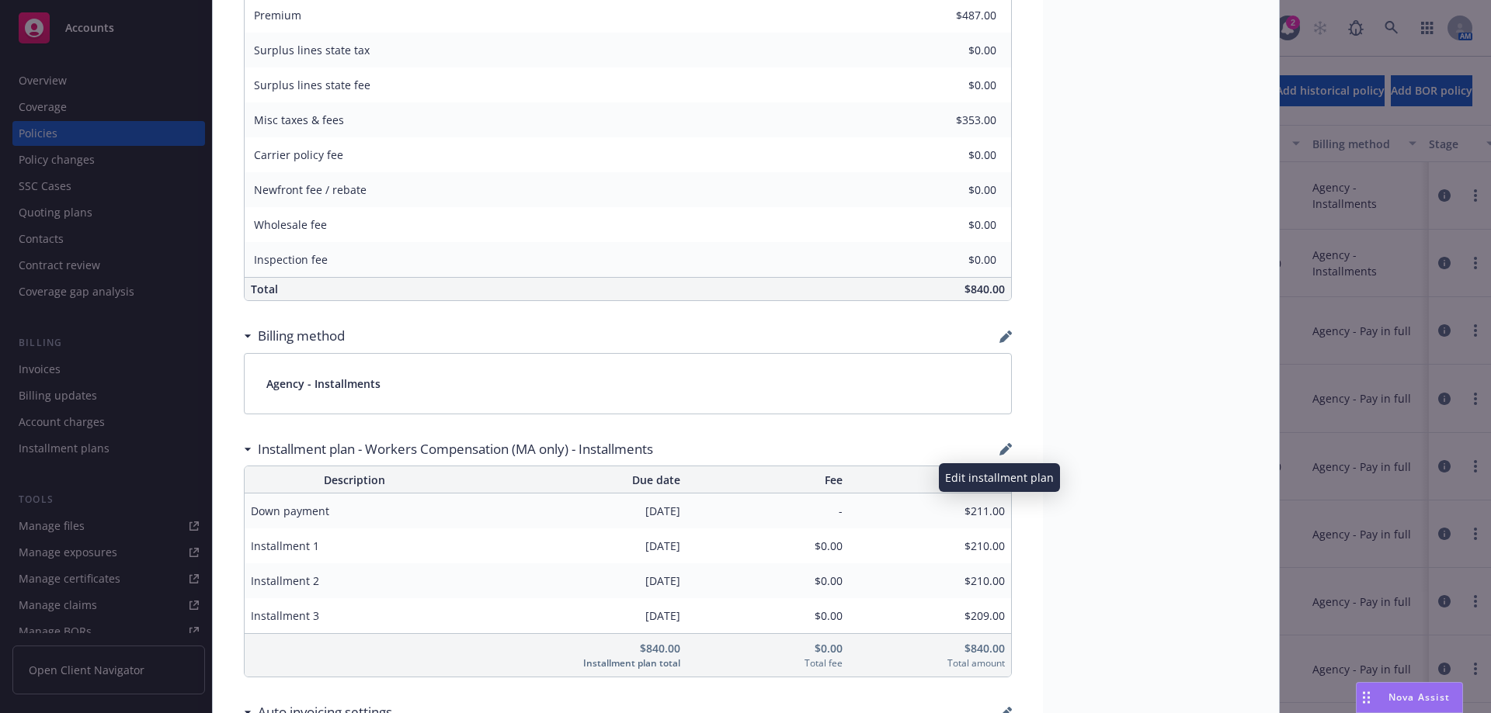
click at [999, 449] on icon "button" at bounding box center [1005, 449] width 12 height 12
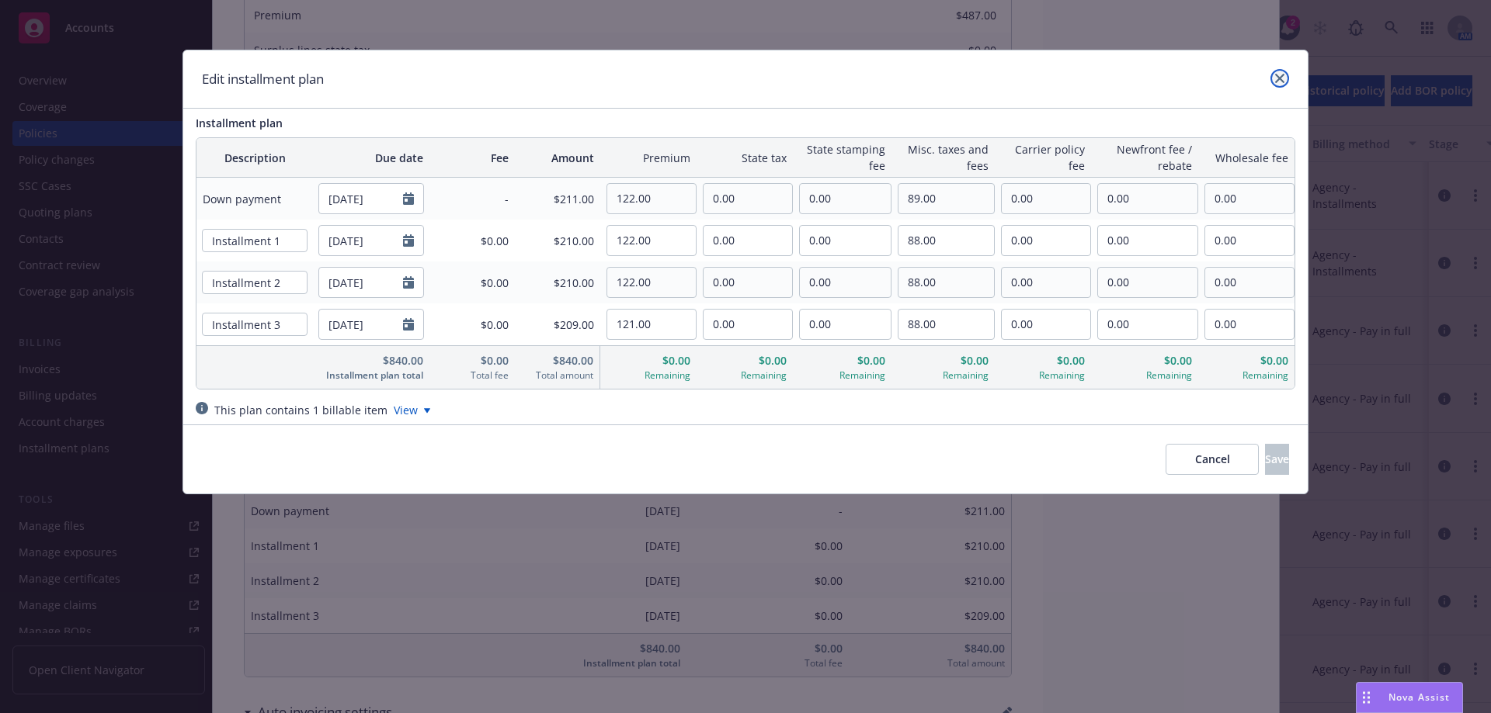
click at [1275, 71] on link "close" at bounding box center [1279, 78] width 19 height 19
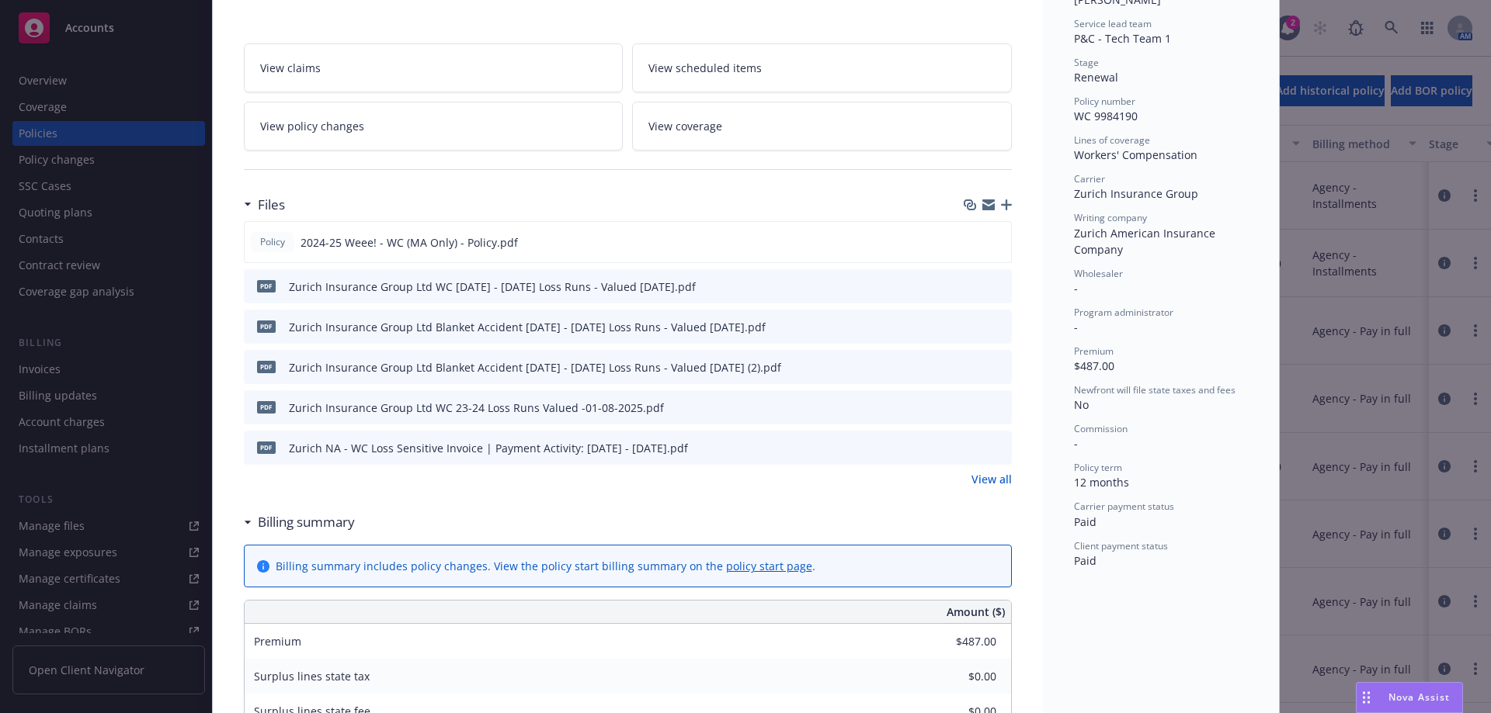
scroll to position [0, 0]
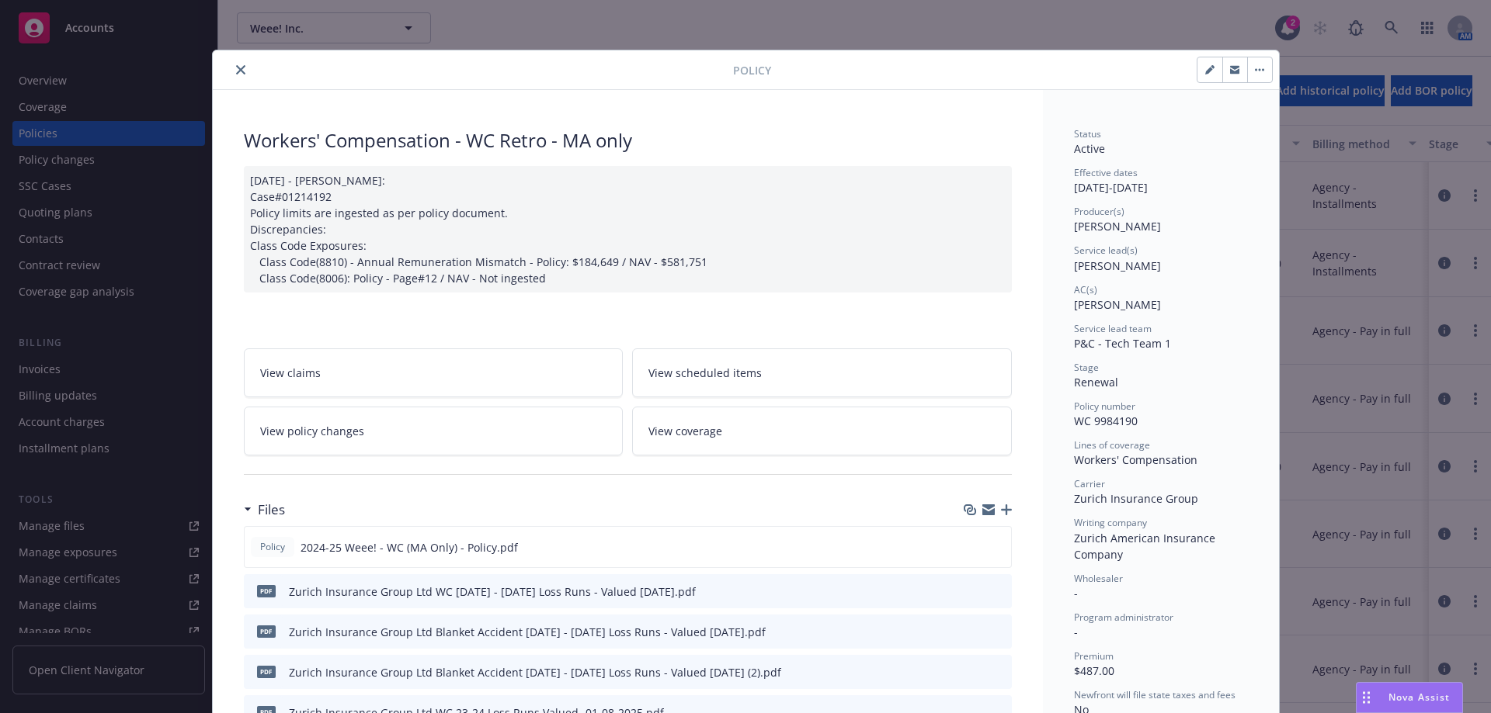
click at [241, 71] on button "close" at bounding box center [240, 70] width 19 height 19
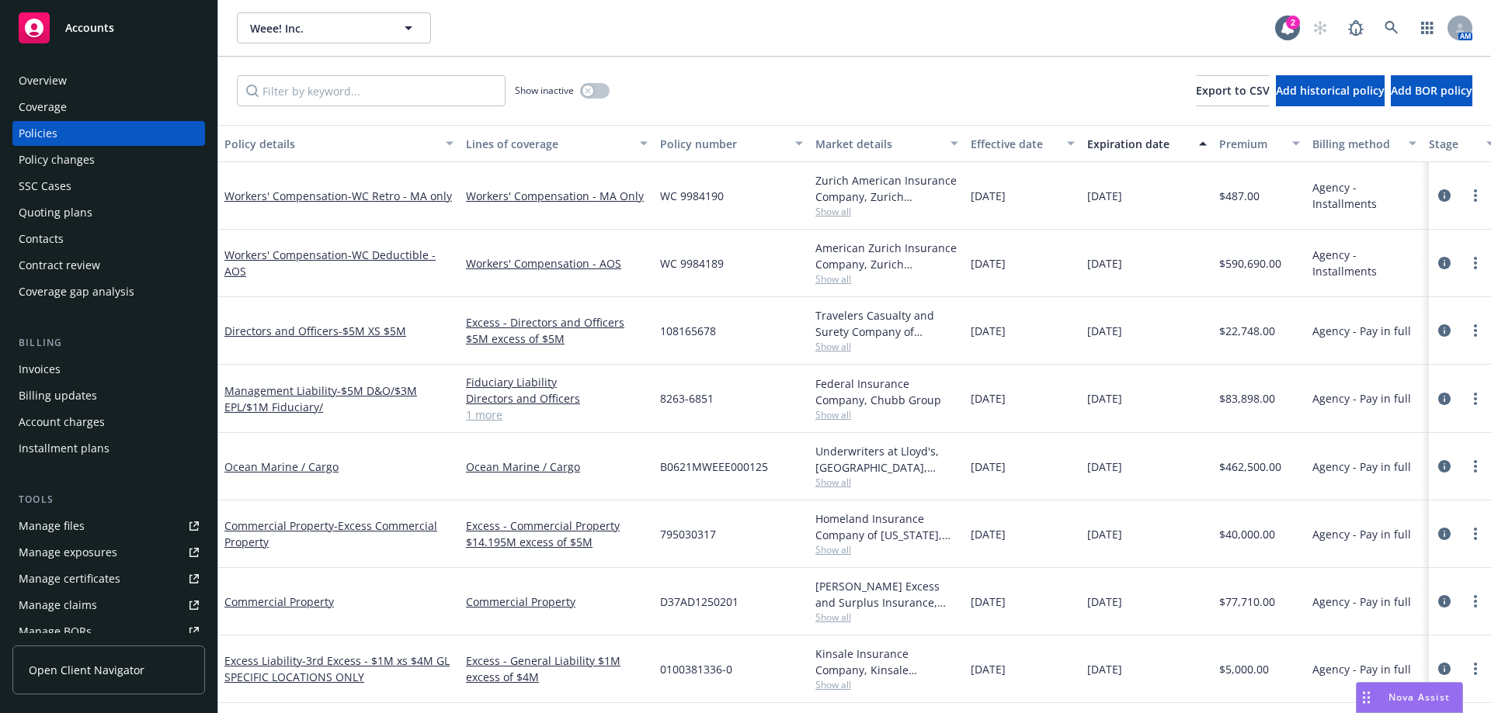
click at [387, 262] on div "Workers' Compensation - WC Deductible - AOS" at bounding box center [338, 263] width 229 height 33
click at [391, 256] on span "- WC Deductible - AOS" at bounding box center [329, 263] width 211 height 31
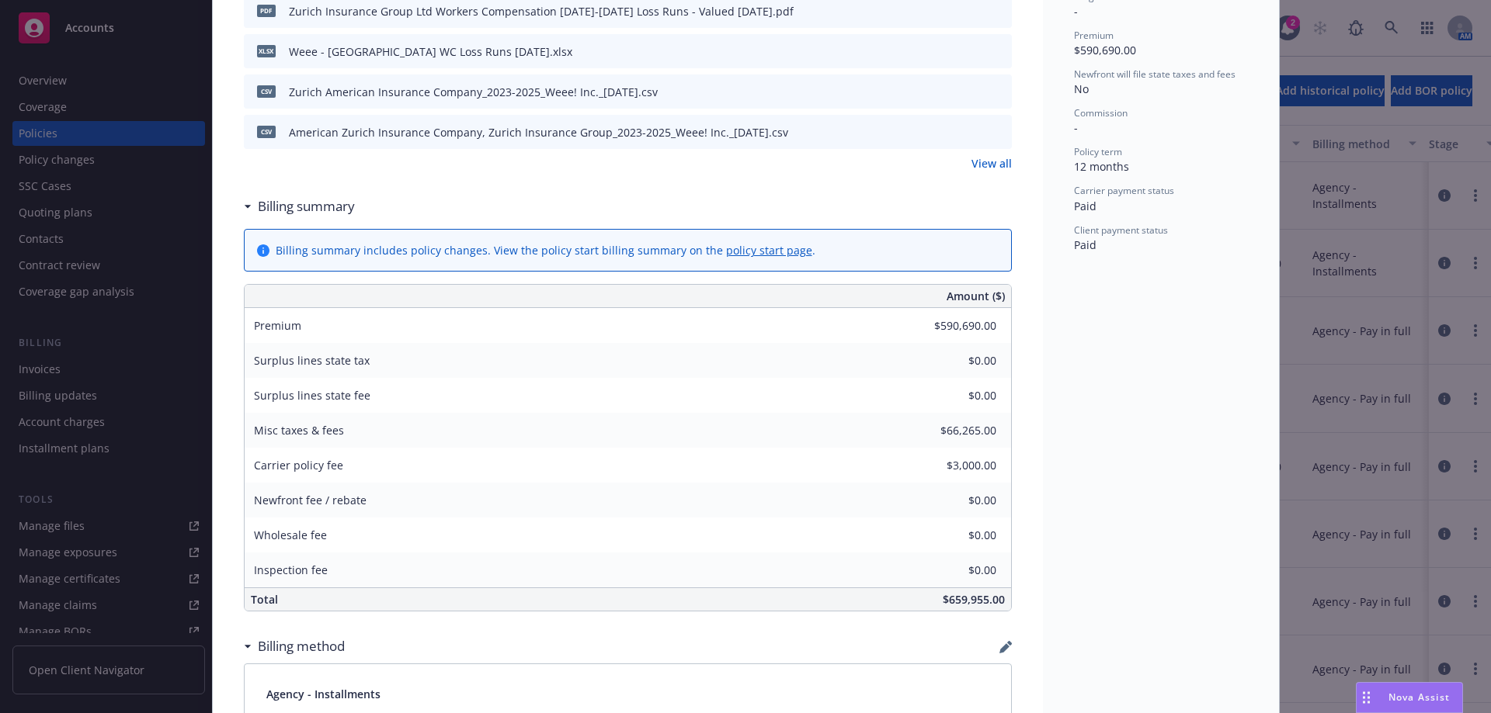
scroll to position [1009, 0]
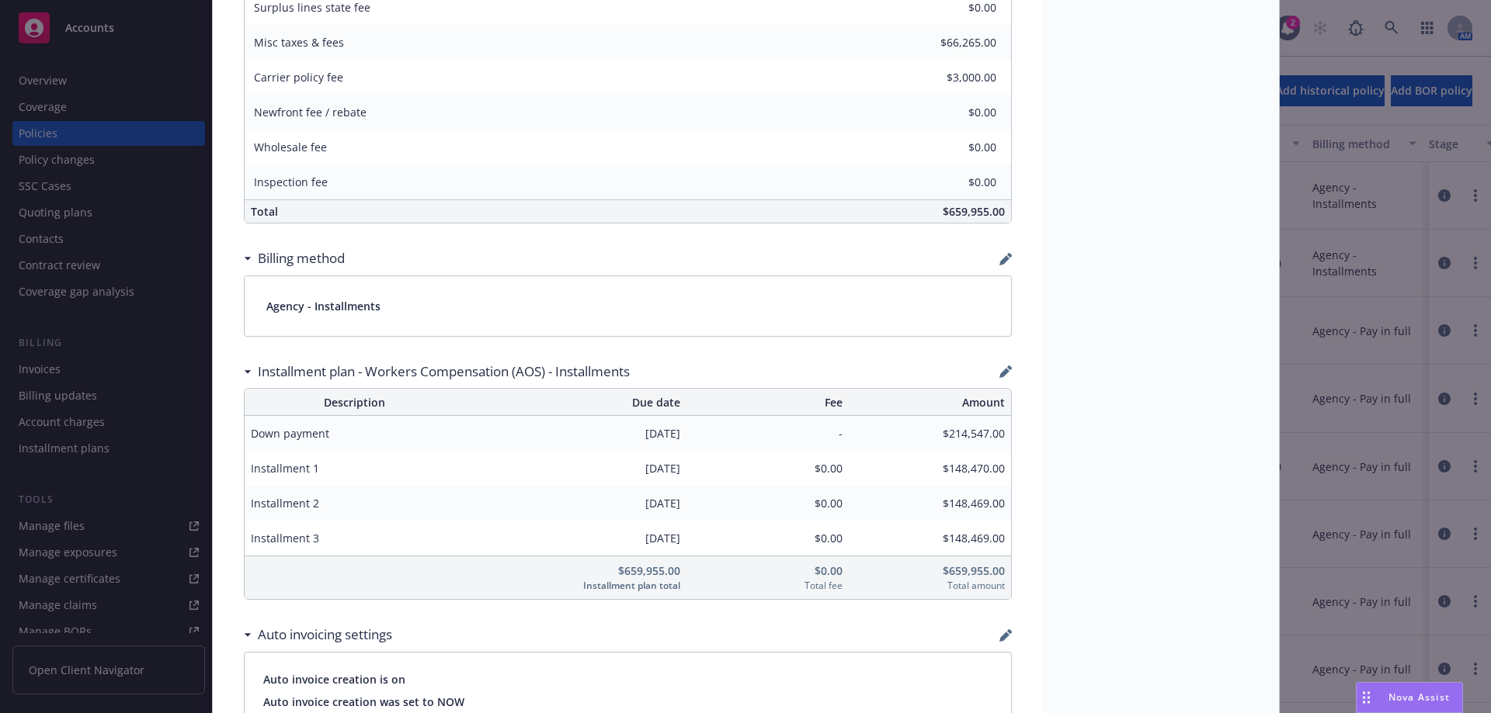
click at [1001, 361] on div "Installment plan - Workers Compensation (AOS) - Installments" at bounding box center [628, 372] width 768 height 33
click at [999, 367] on icon "button" at bounding box center [1005, 372] width 12 height 12
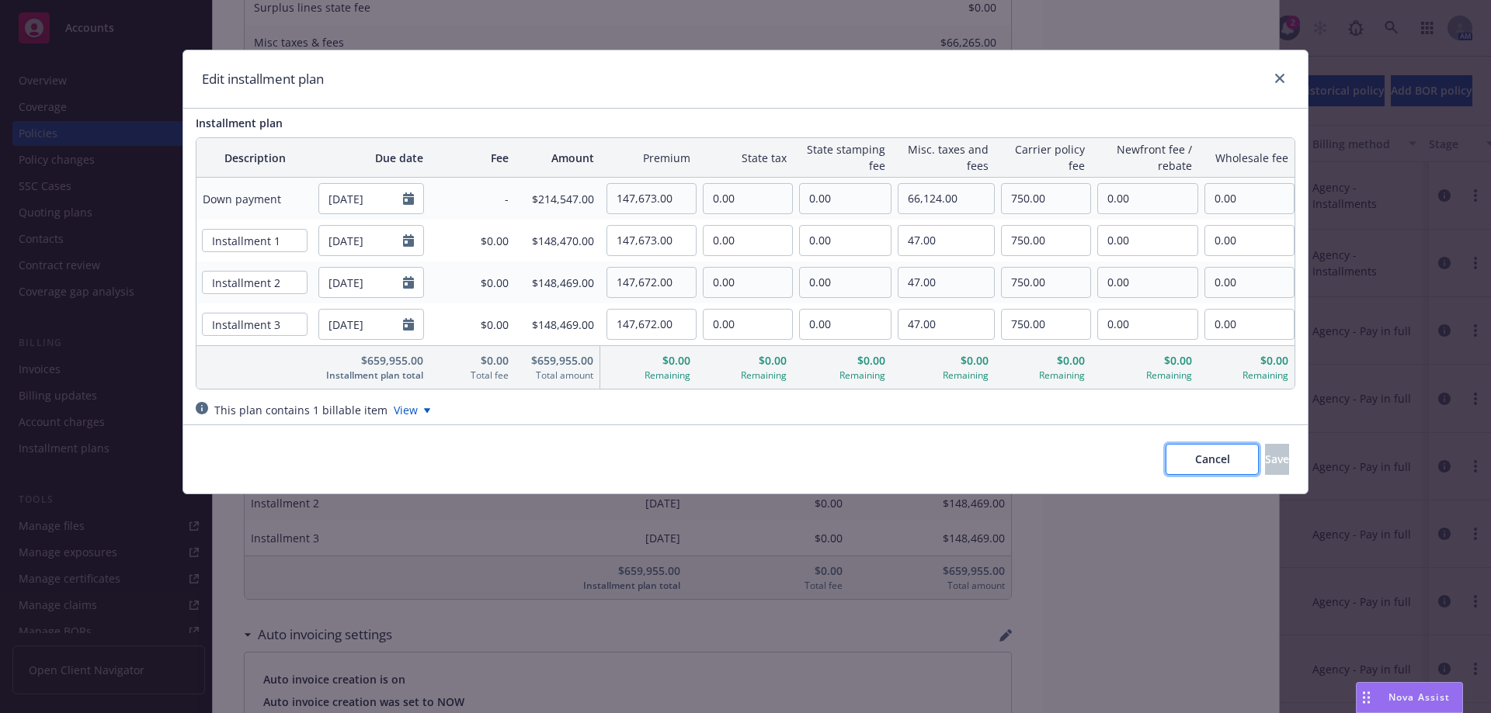
click at [1195, 459] on span "Cancel" at bounding box center [1212, 459] width 35 height 15
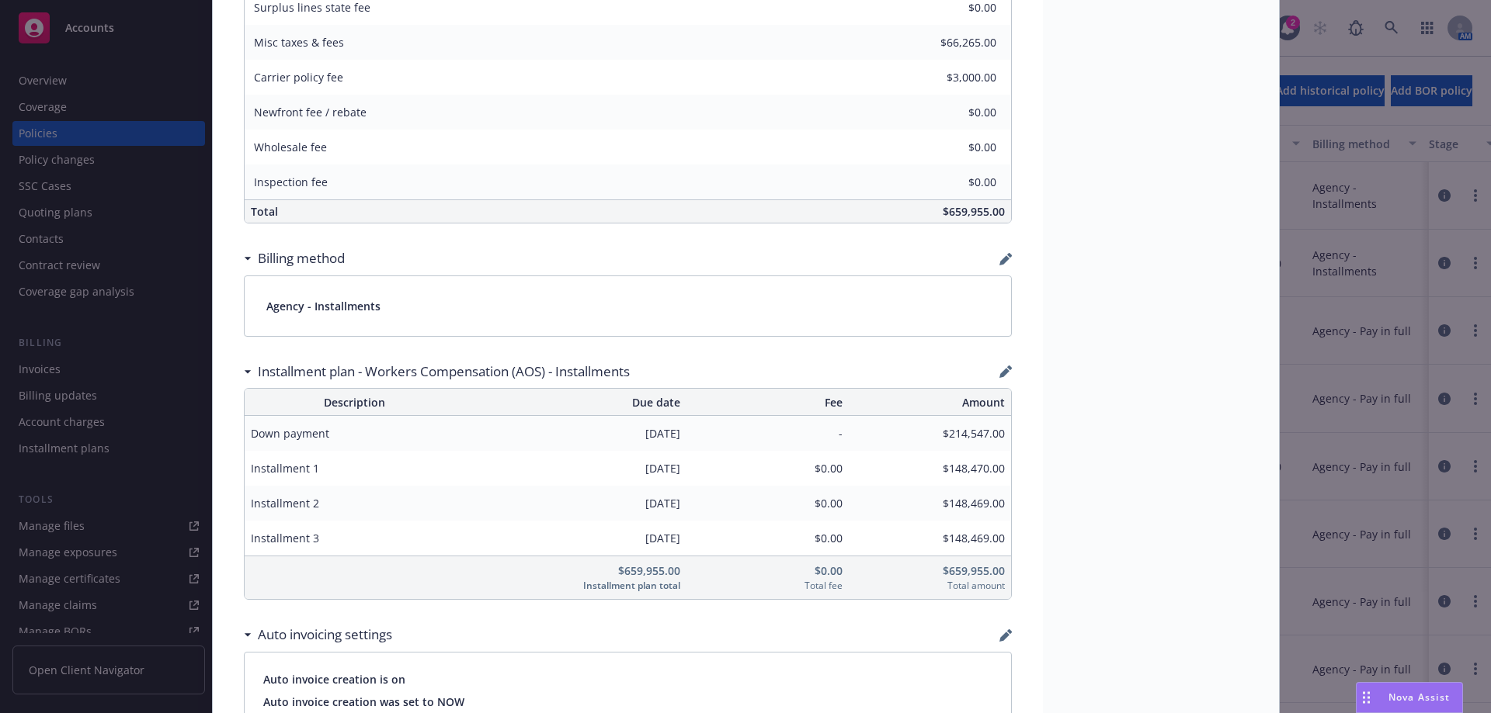
scroll to position [621, 0]
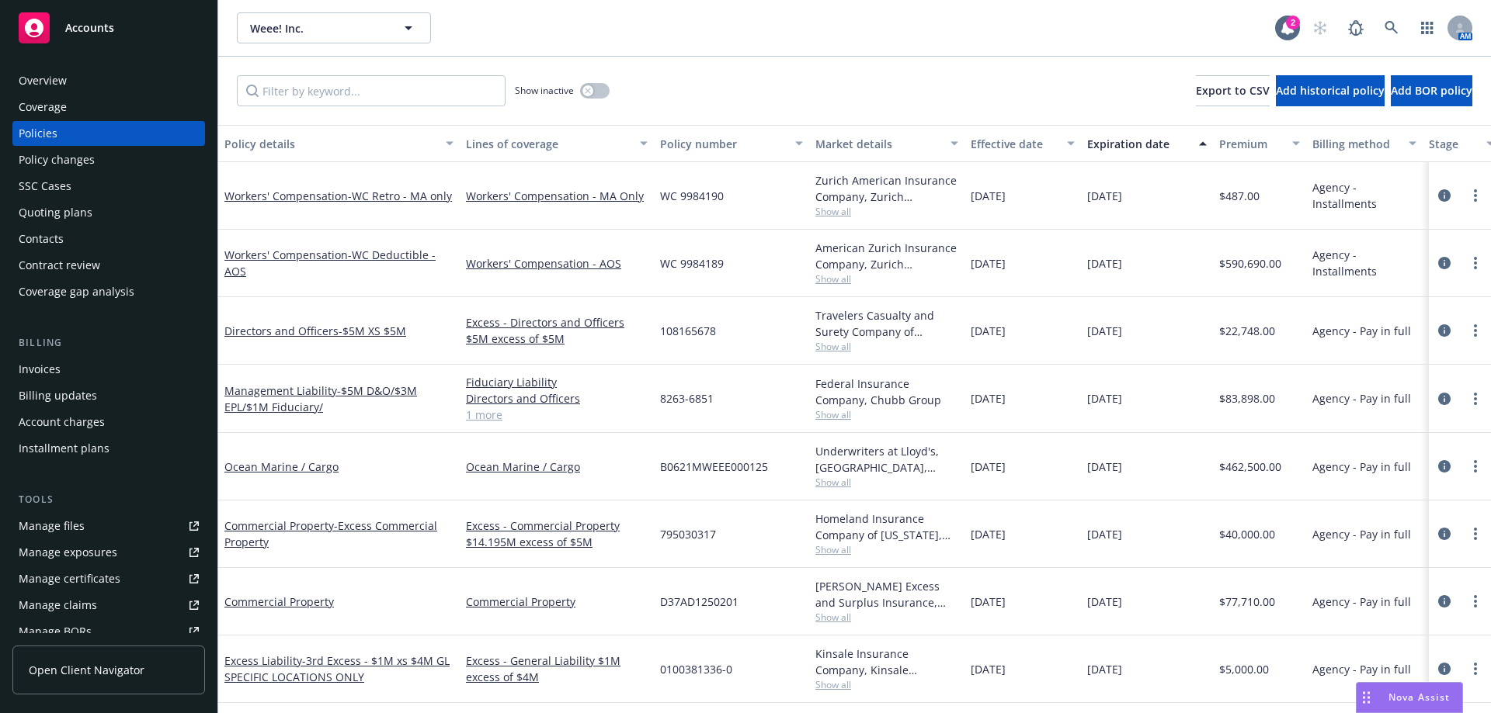
scroll to position [155, 0]
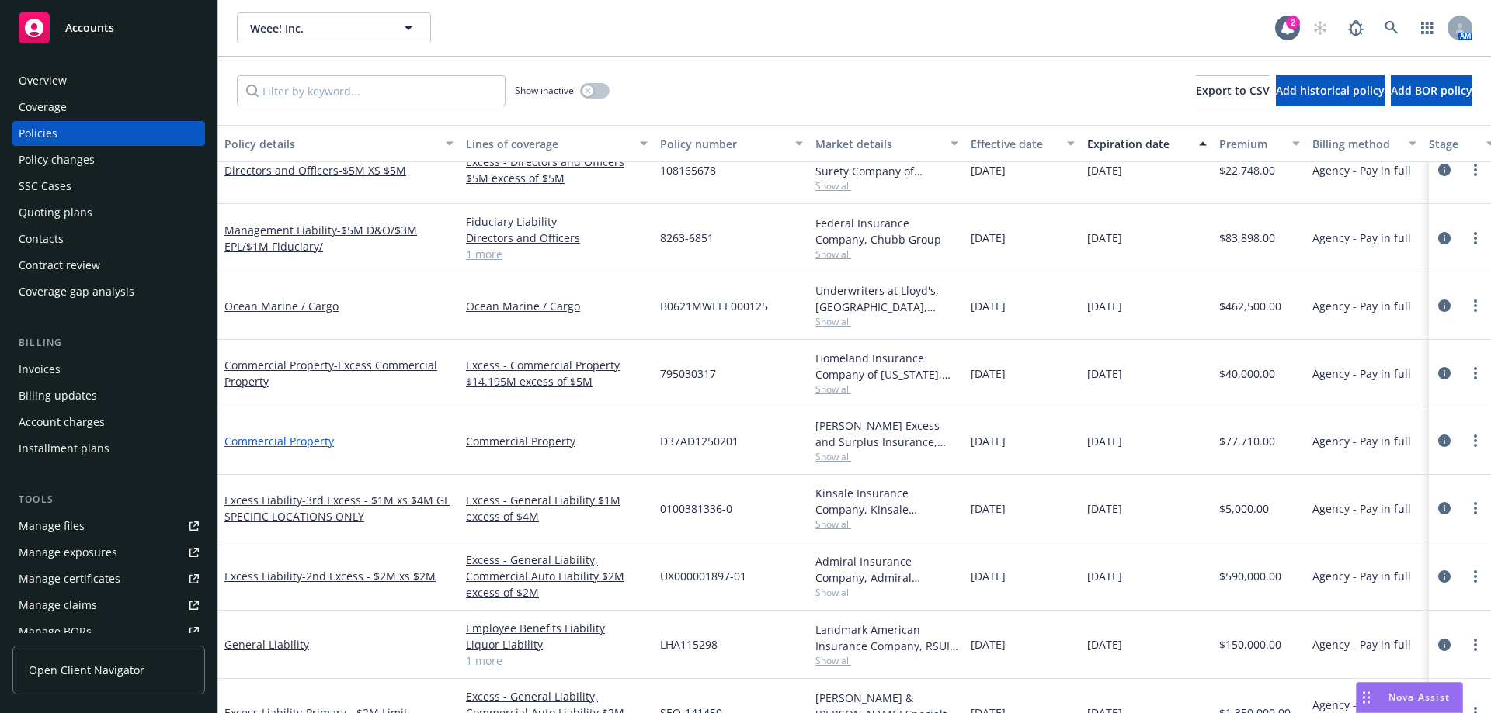
click at [324, 442] on link "Commercial Property" at bounding box center [278, 441] width 109 height 15
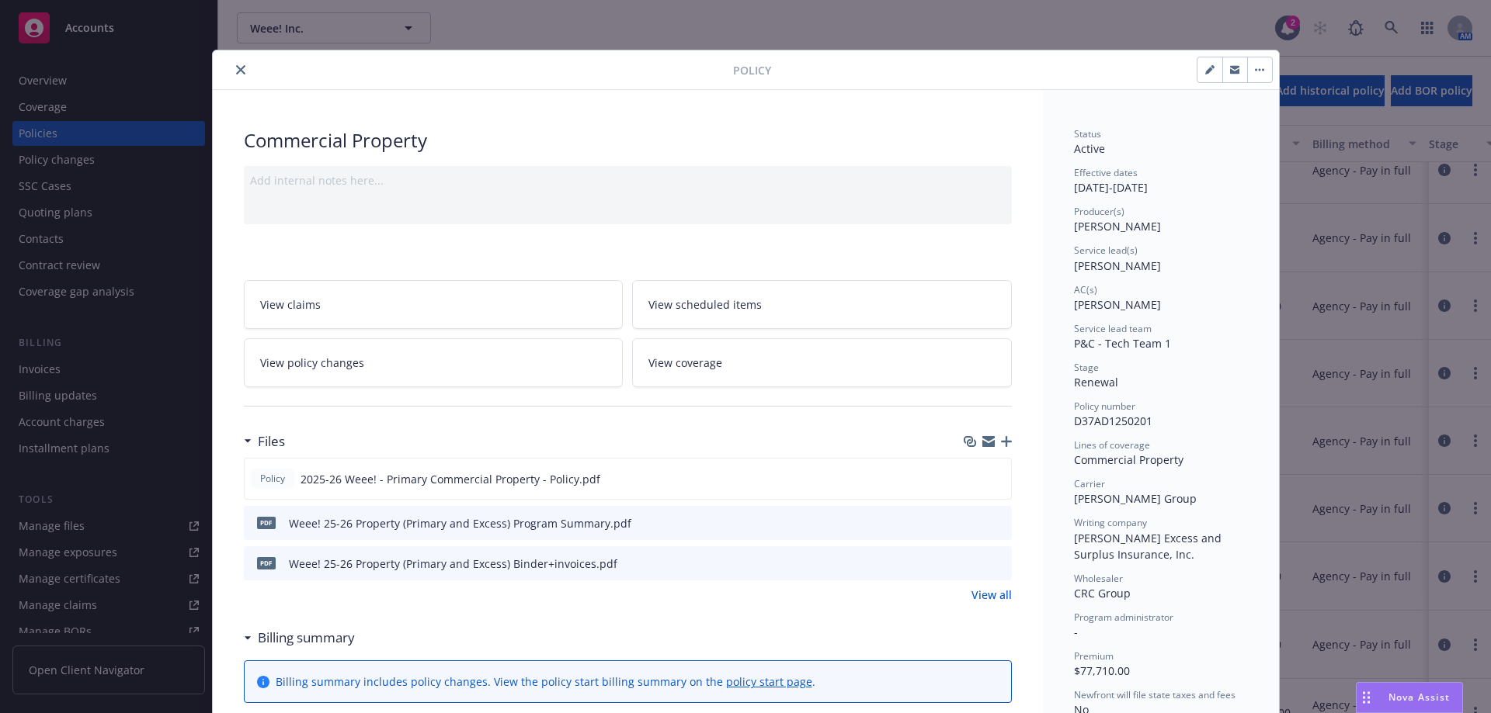
click at [238, 76] on button "close" at bounding box center [240, 70] width 19 height 19
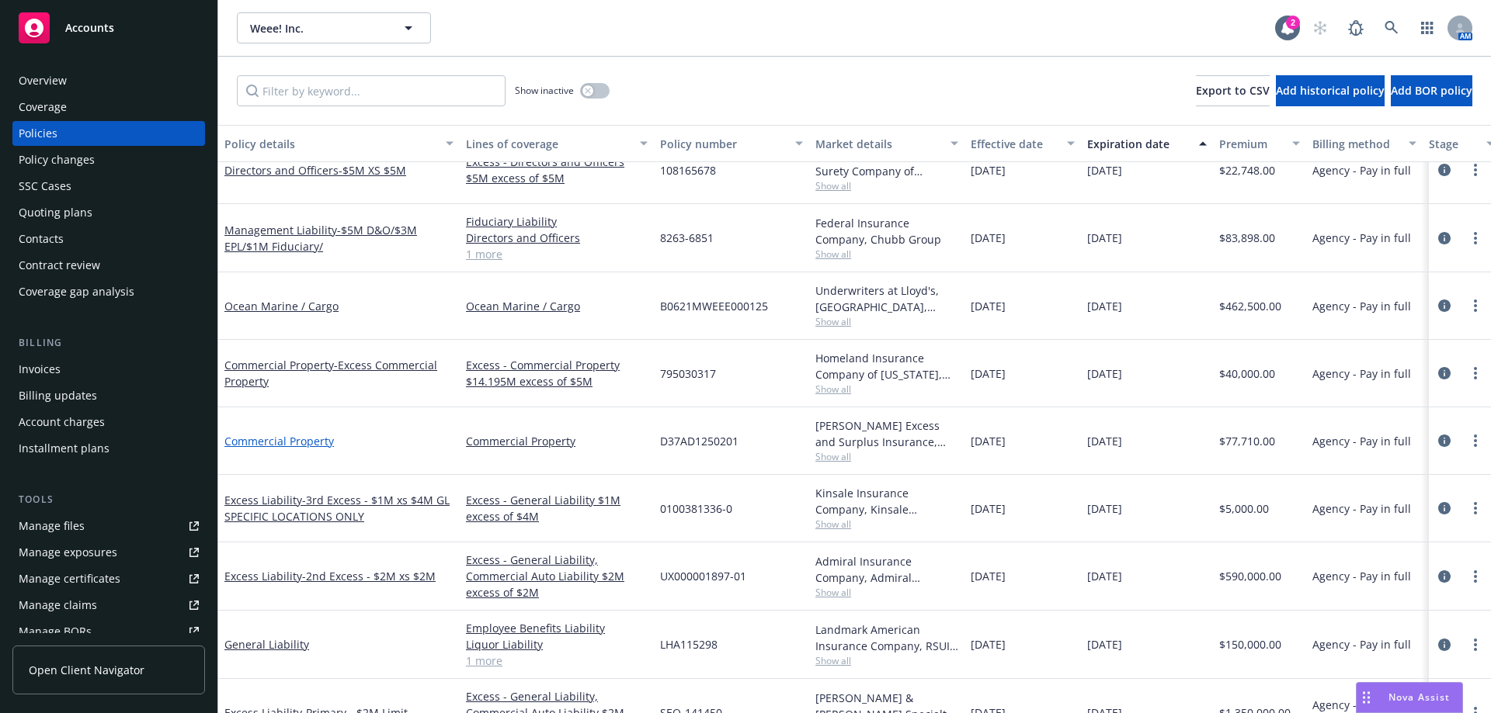
click at [288, 446] on link "Commercial Property" at bounding box center [278, 441] width 109 height 15
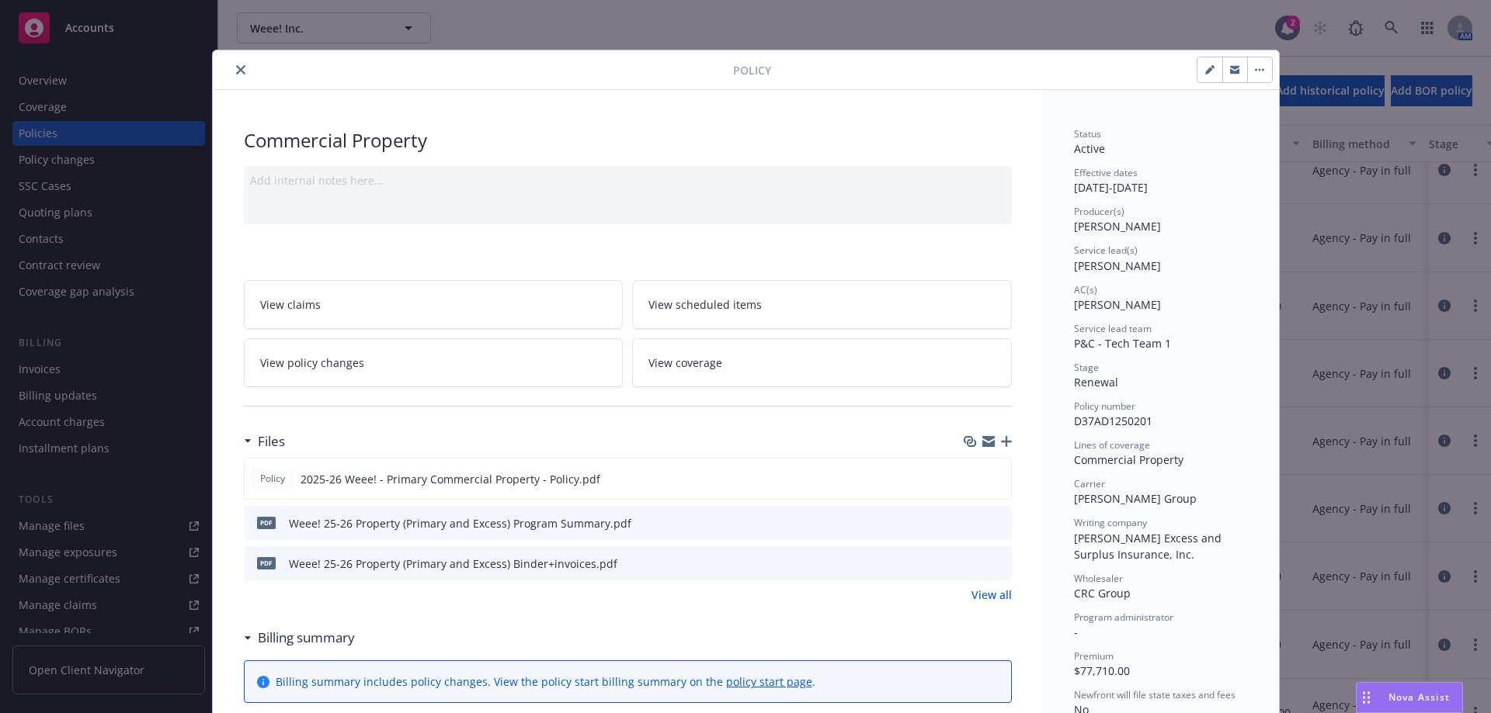
scroll to position [47, 0]
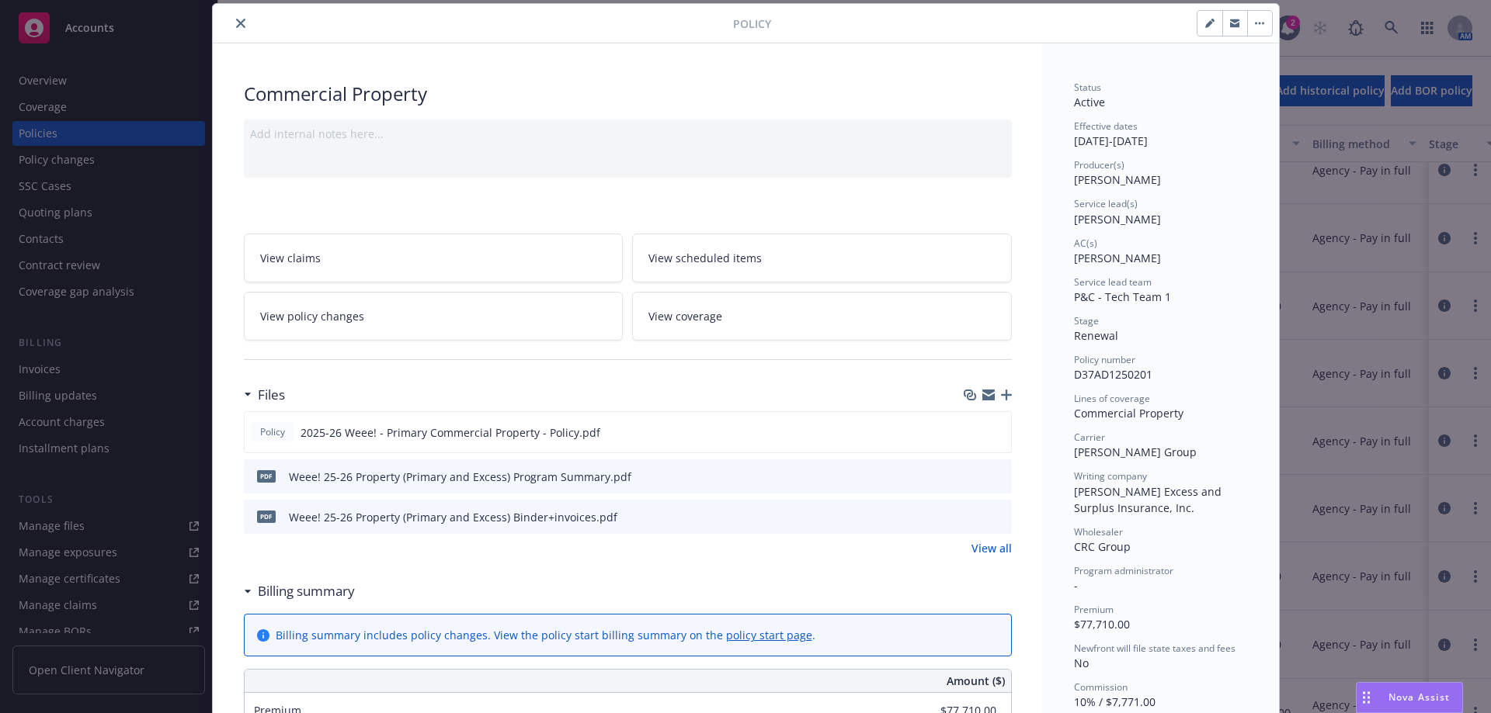
click at [773, 328] on link "View coverage" at bounding box center [822, 316] width 380 height 49
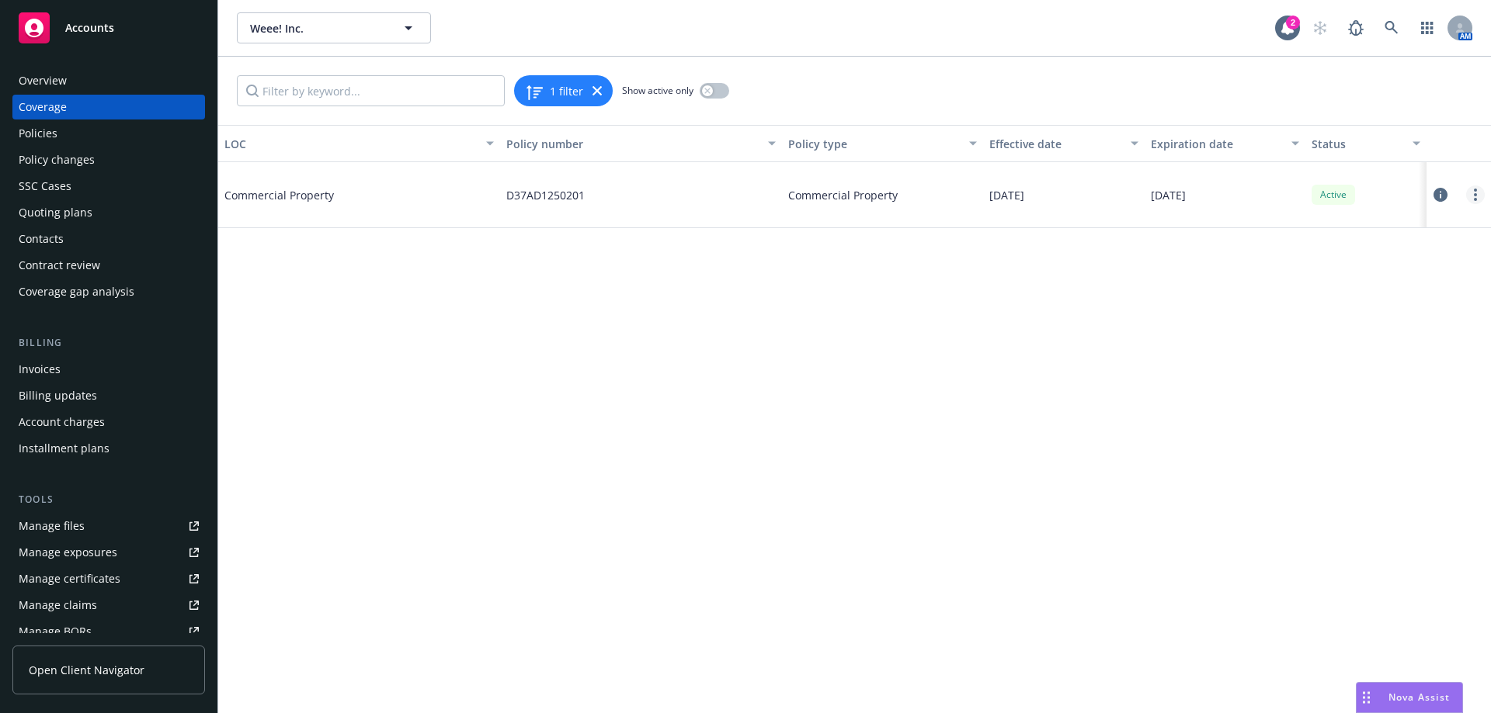
click at [1477, 189] on link "more" at bounding box center [1475, 195] width 19 height 19
click at [1436, 195] on icon at bounding box center [1440, 195] width 14 height 14
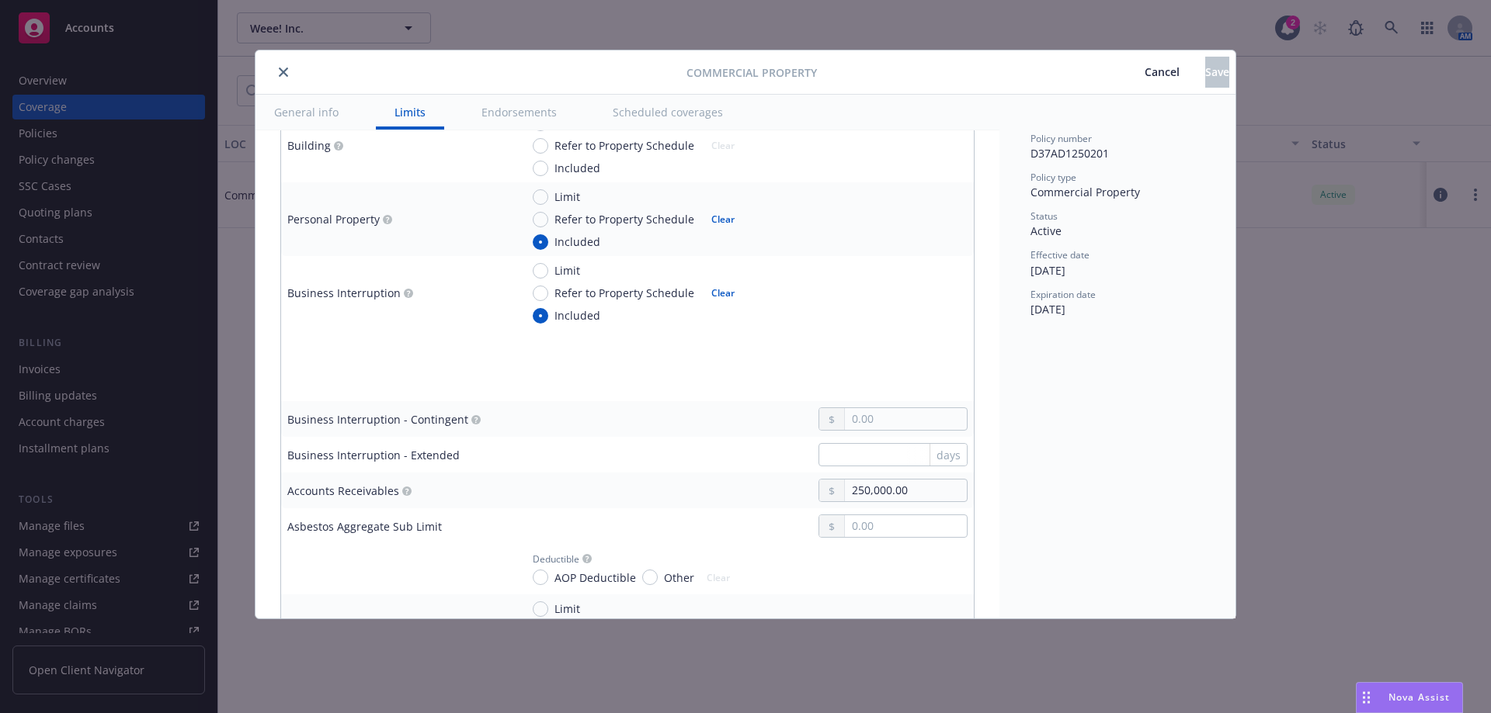
scroll to position [233, 0]
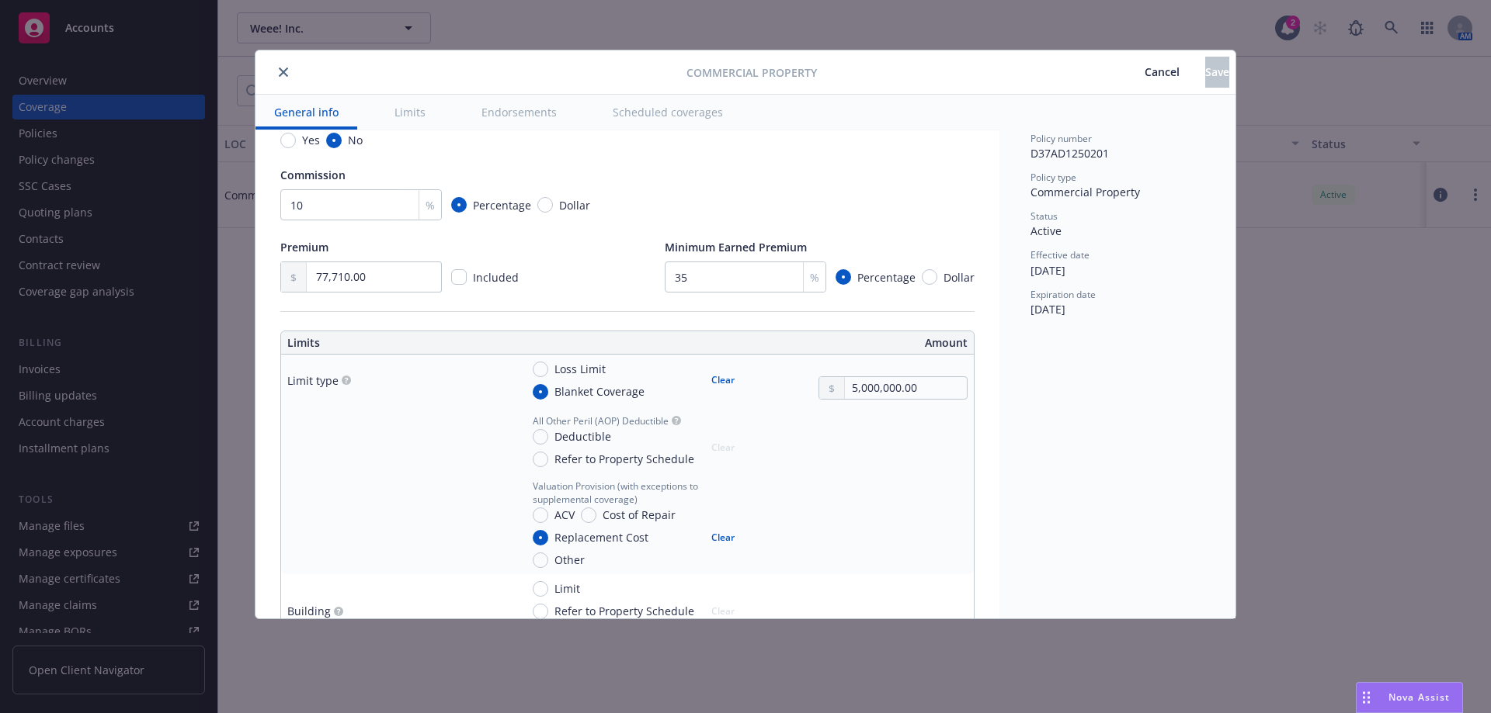
click at [1144, 68] on span "Cancel" at bounding box center [1161, 71] width 35 height 15
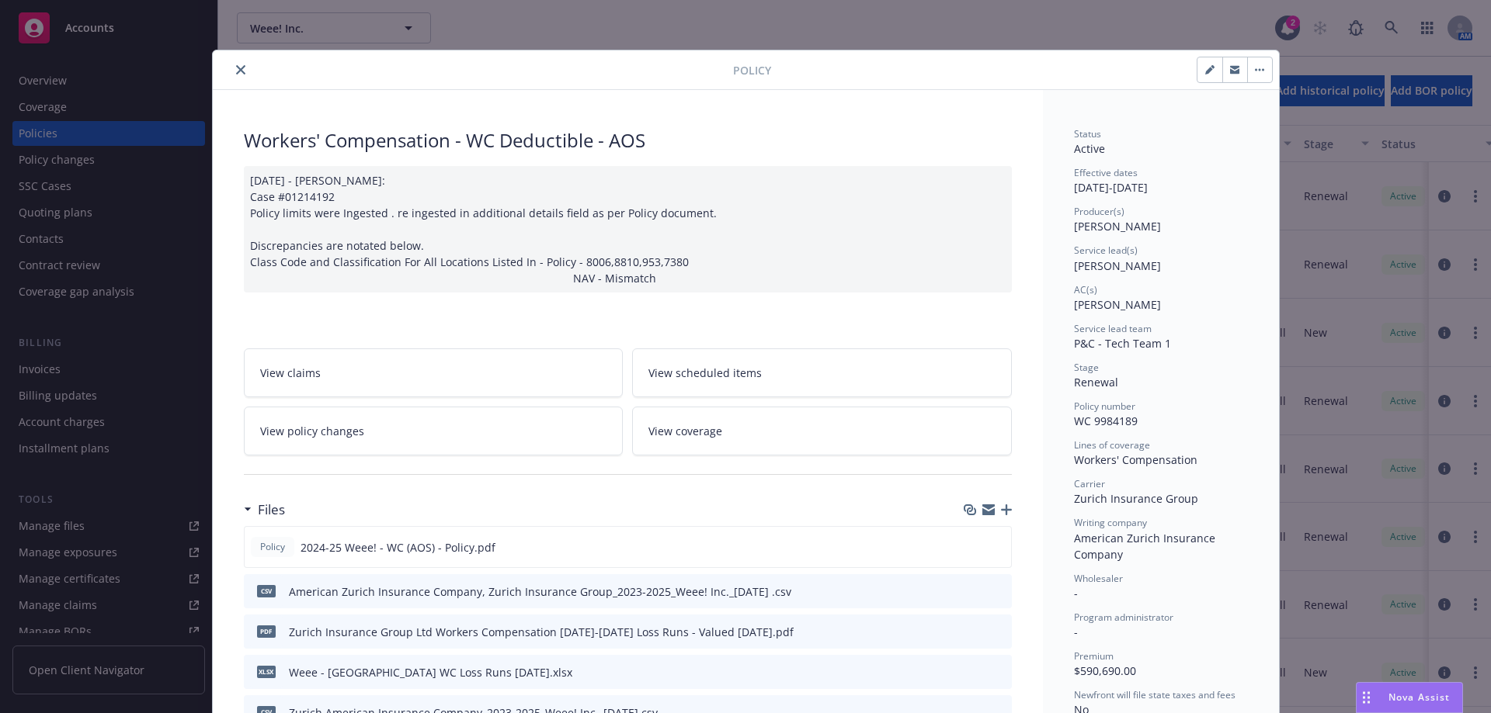
scroll to position [388, 0]
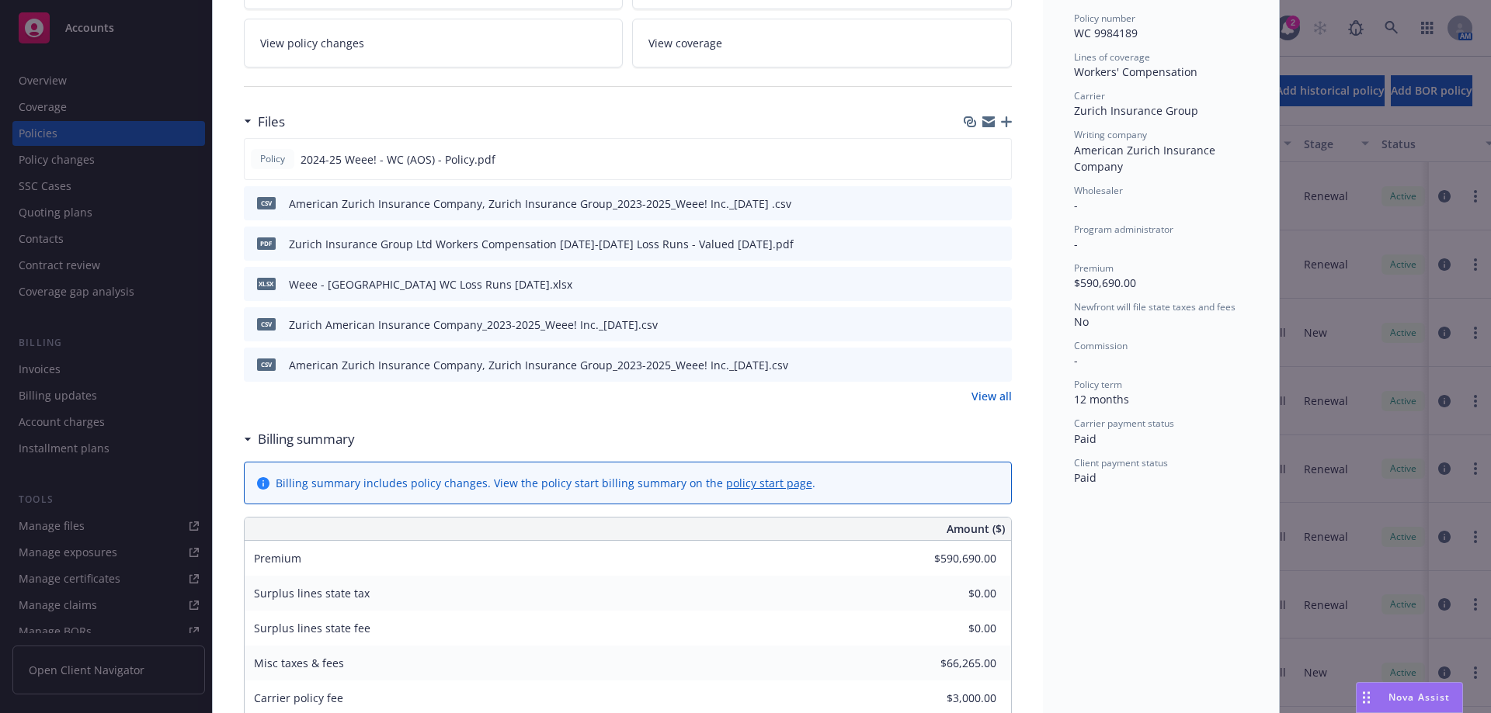
click at [985, 397] on link "View all" at bounding box center [991, 396] width 40 height 16
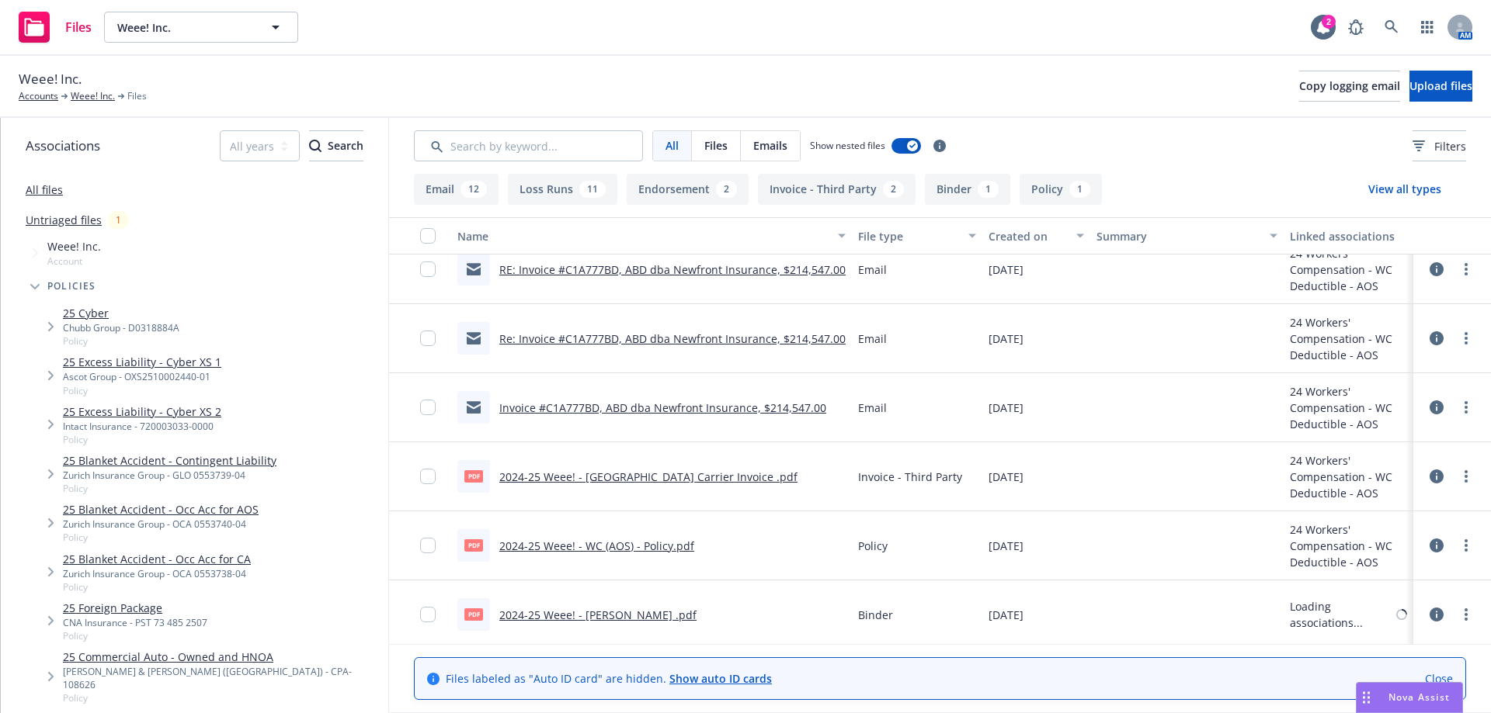
scroll to position [1597, 0]
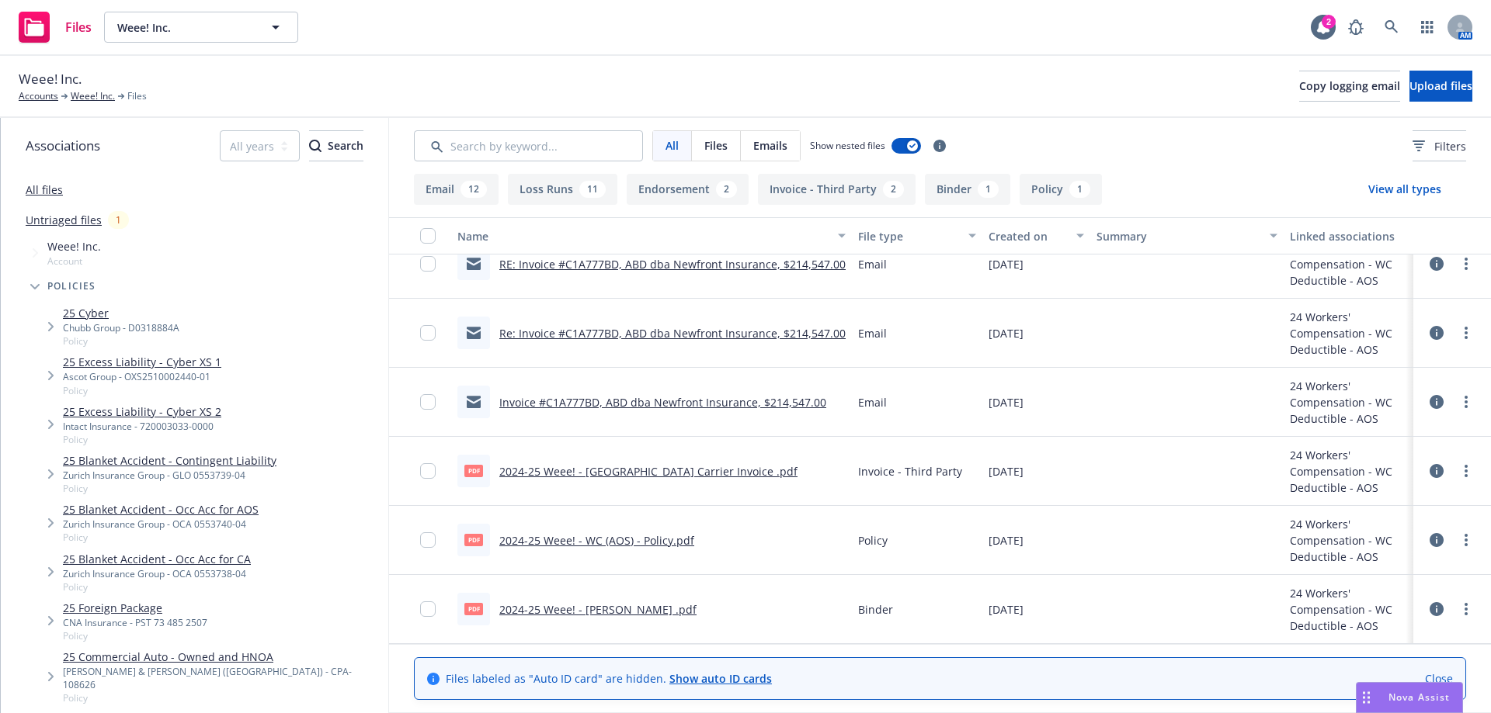
click at [643, 613] on link "2024-25 Weee! - [PERSON_NAME] .pdf" at bounding box center [597, 609] width 197 height 15
click at [665, 473] on link "2024-25 Weee! - [GEOGRAPHIC_DATA] Carrier Invoice .pdf" at bounding box center [648, 471] width 298 height 15
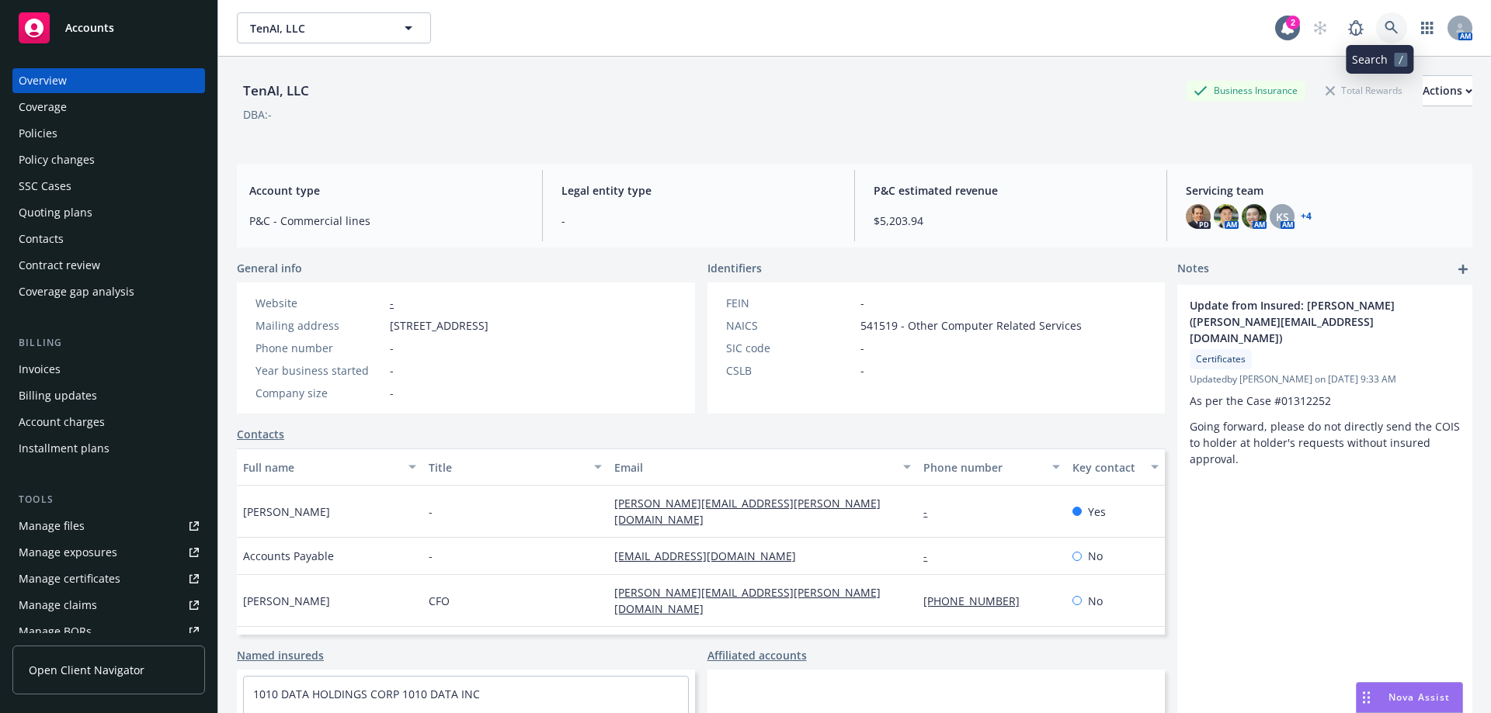
click at [1384, 26] on icon at bounding box center [1391, 28] width 14 height 14
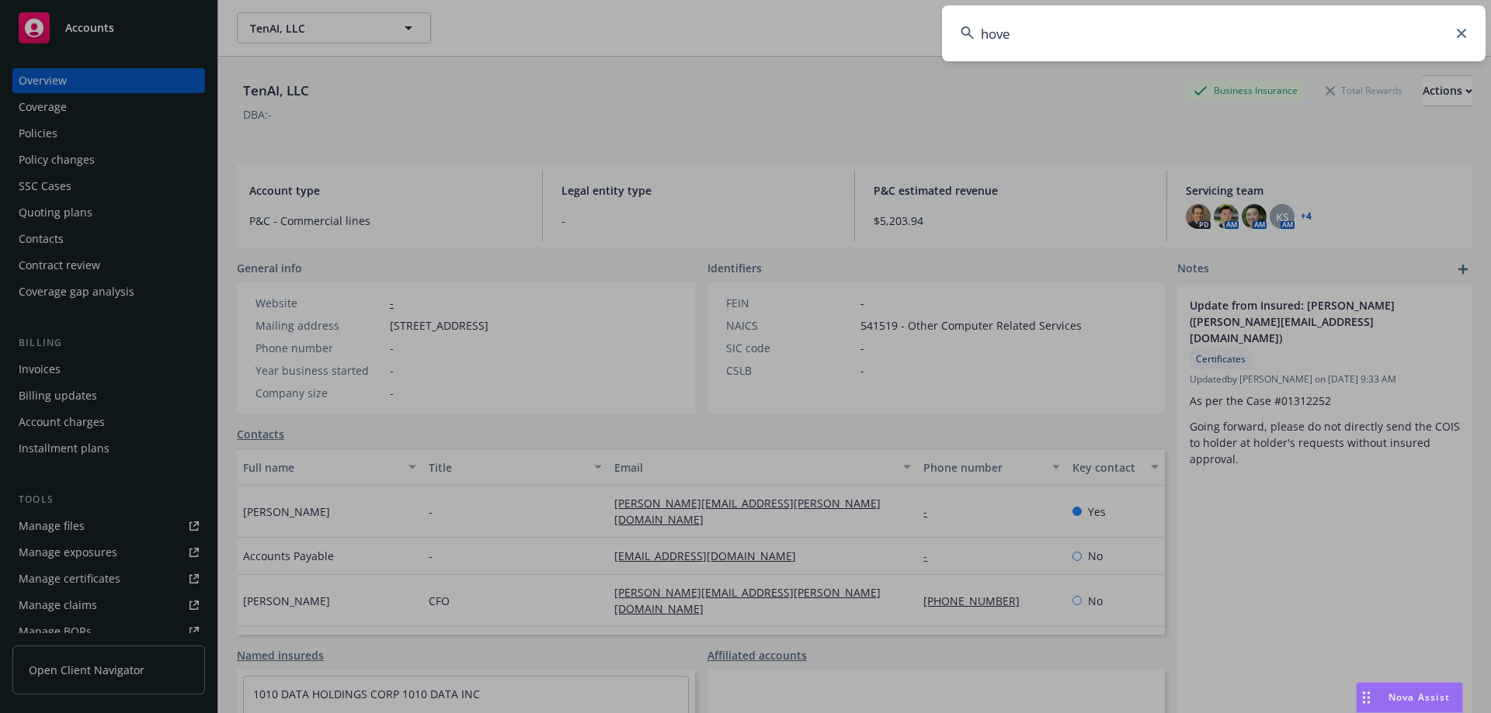
type input "hover"
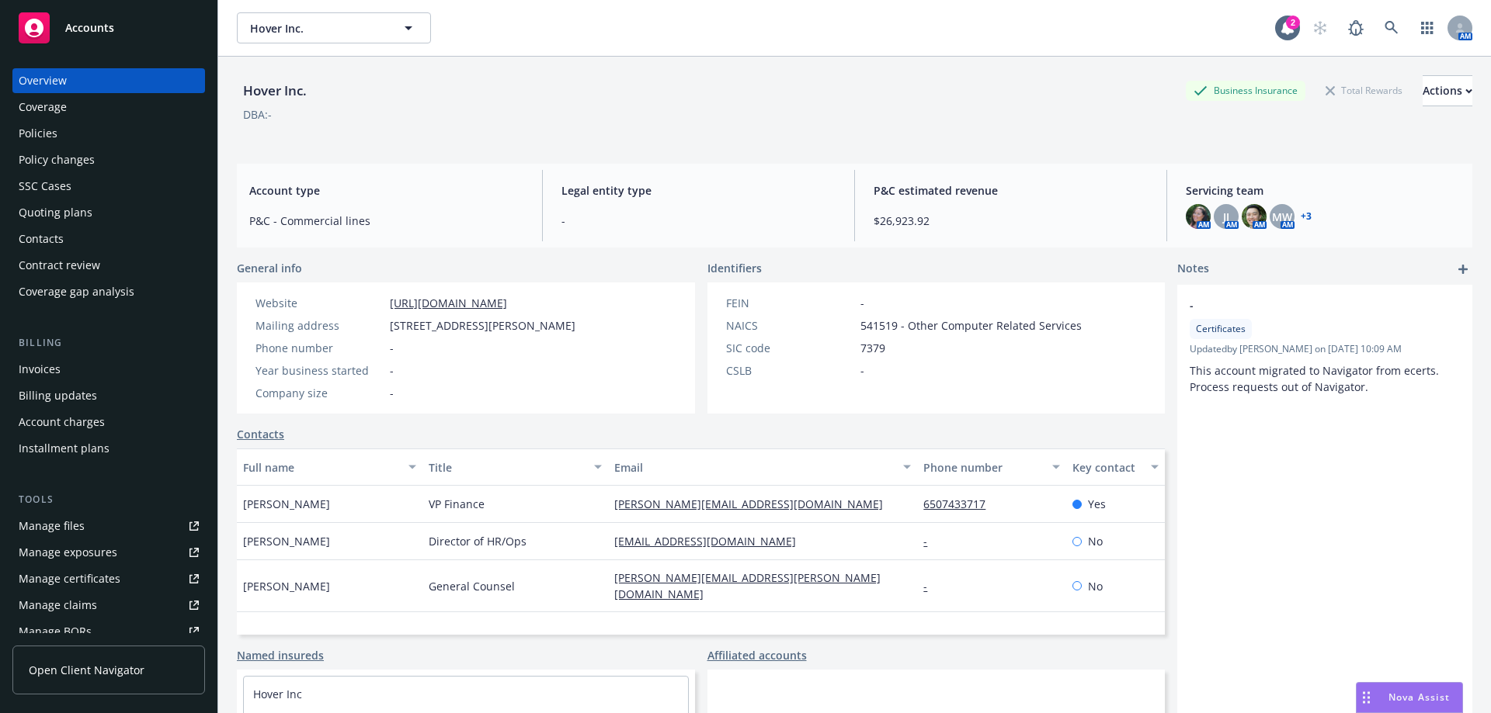
click at [165, 150] on div "Policy changes" at bounding box center [109, 160] width 180 height 25
click at [166, 137] on div "Policies" at bounding box center [109, 133] width 180 height 25
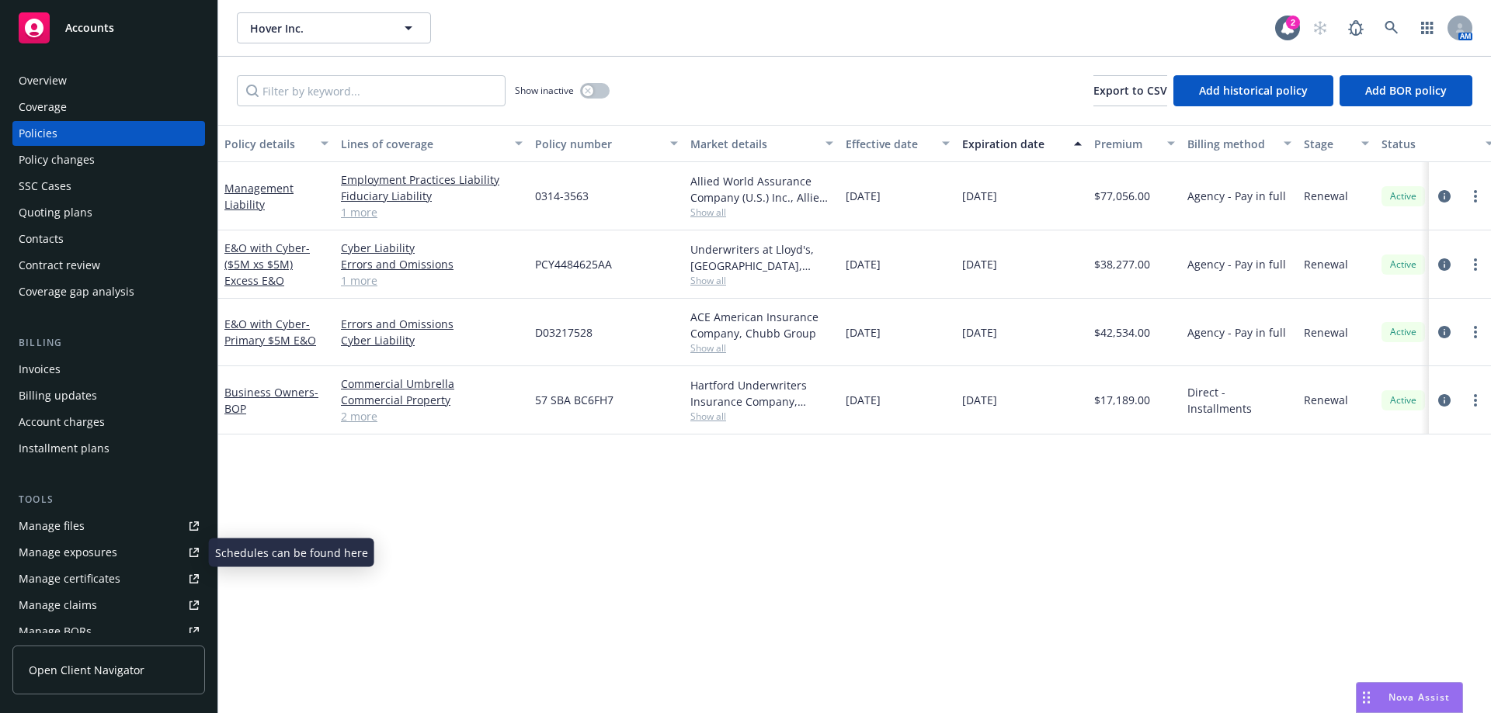
click at [71, 577] on div "Manage certificates" at bounding box center [70, 579] width 102 height 25
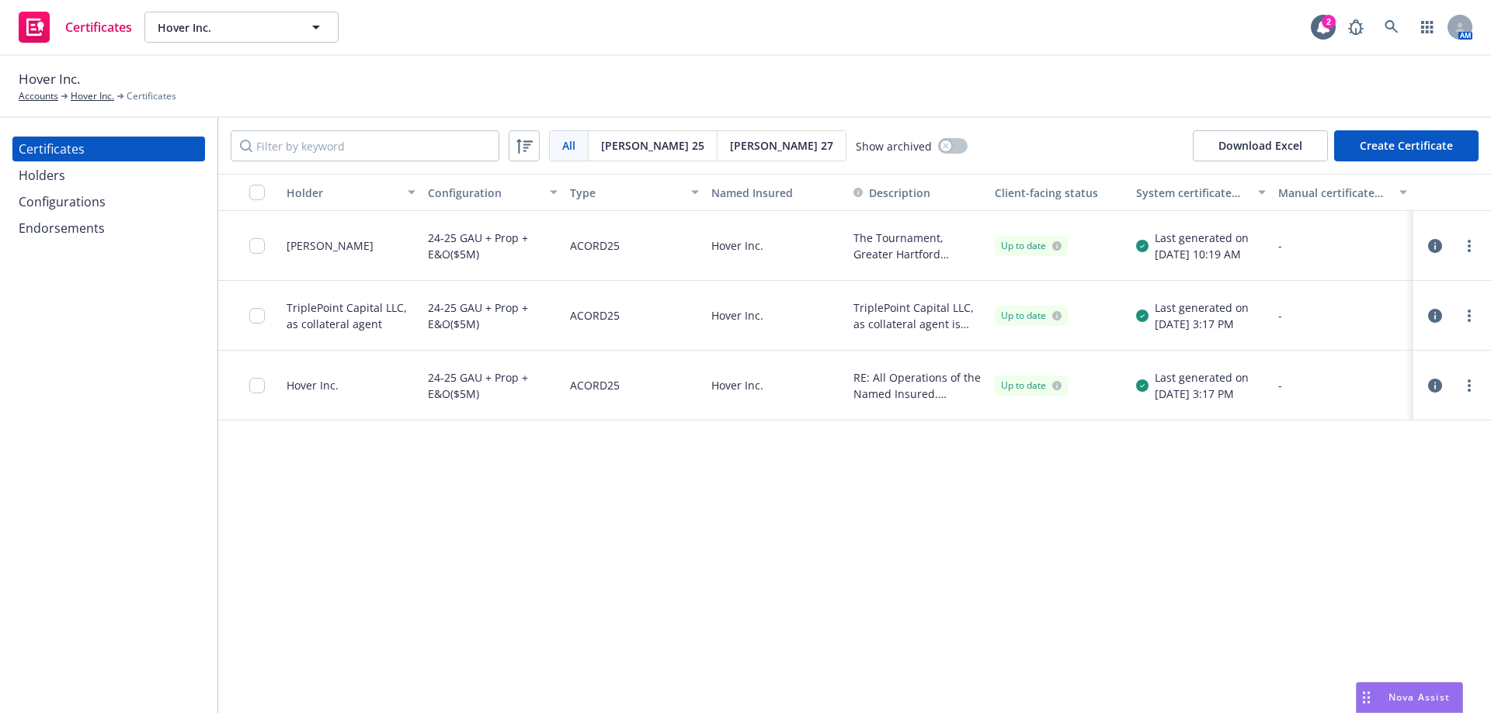
click at [1404, 480] on div "Holder Configuration Type Named Insured Description Client-facing status System…" at bounding box center [854, 444] width 1272 height 540
click at [1463, 247] on link "more" at bounding box center [1469, 246] width 19 height 19
click at [1125, 46] on div "Certificates Hover Inc. Hover Inc. 2 AM" at bounding box center [745, 28] width 1491 height 56
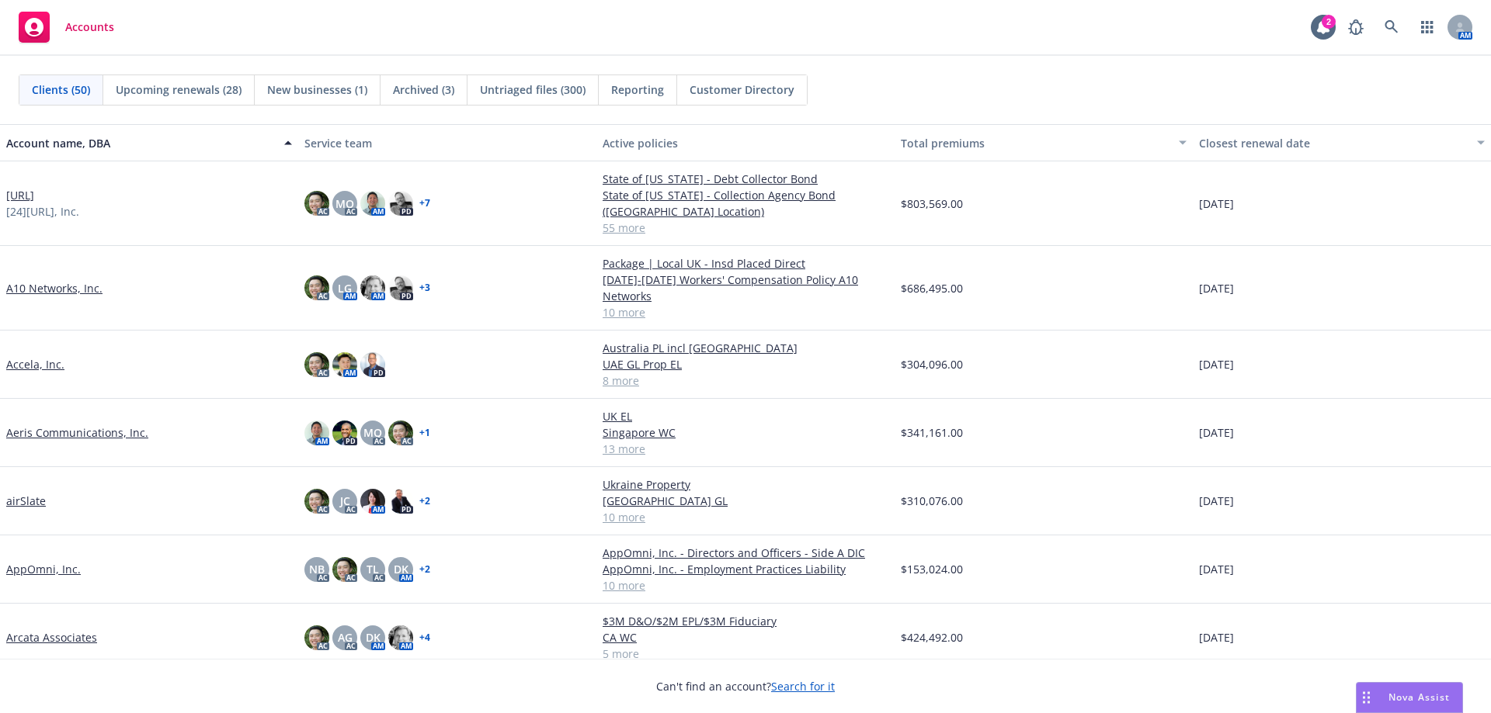
click at [26, 189] on link "[URL]" at bounding box center [20, 195] width 28 height 16
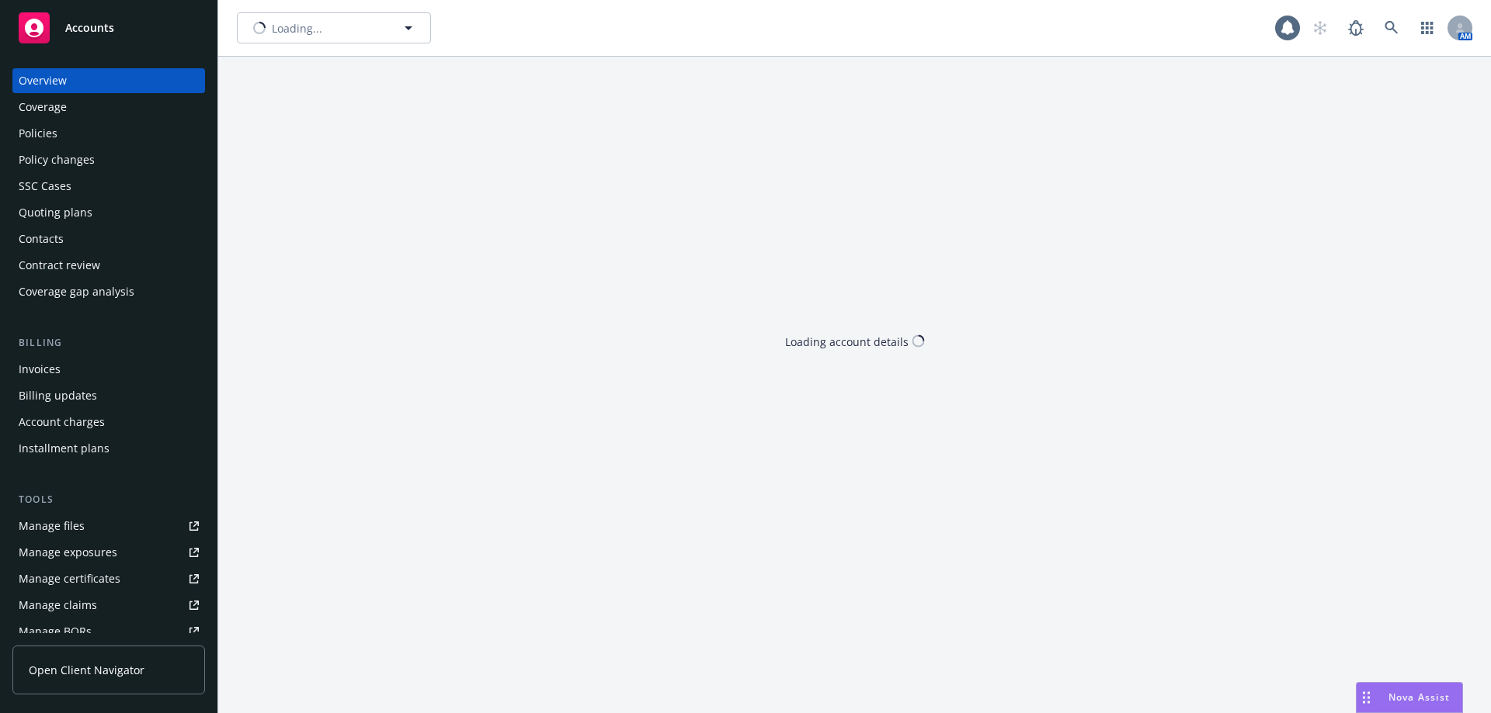
click at [26, 189] on div "SSC Cases" at bounding box center [45, 186] width 53 height 25
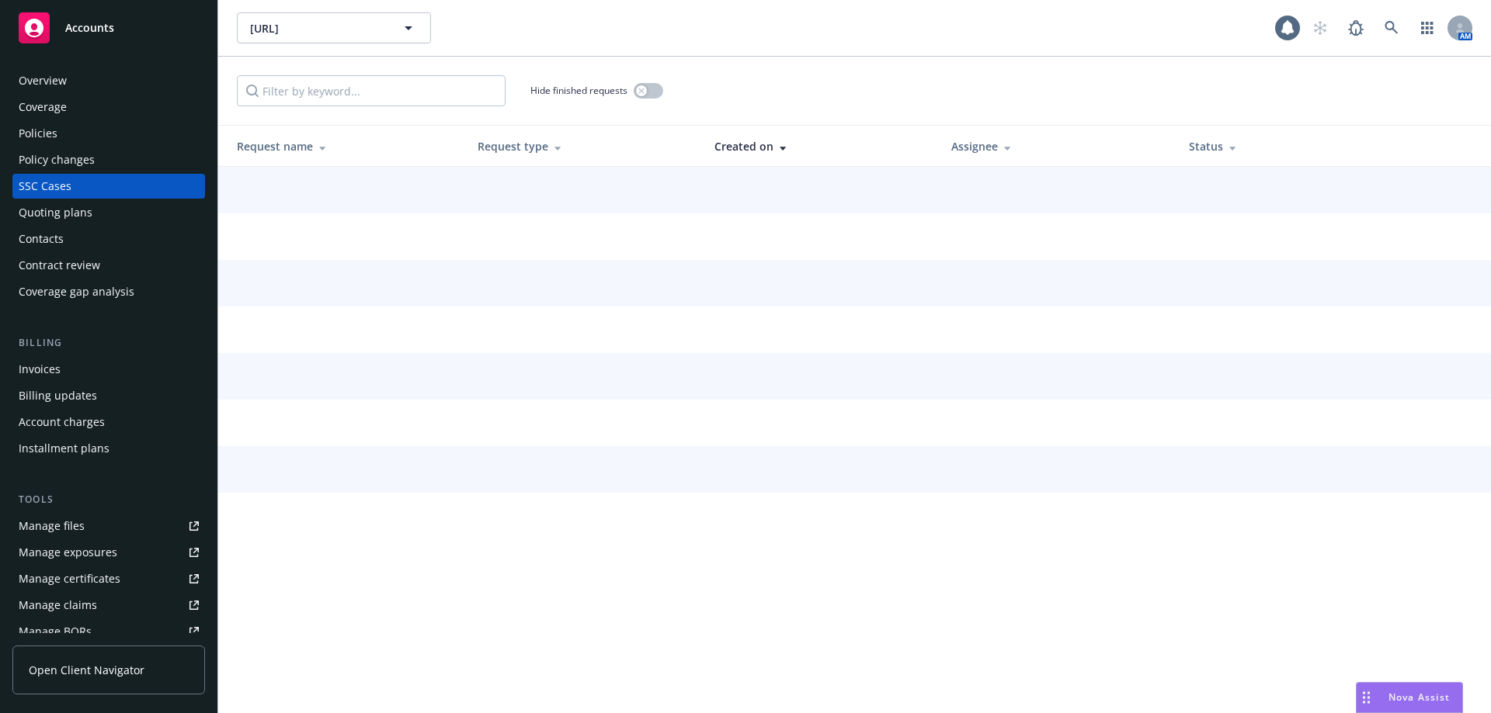
click at [54, 141] on div "Policies" at bounding box center [38, 133] width 39 height 25
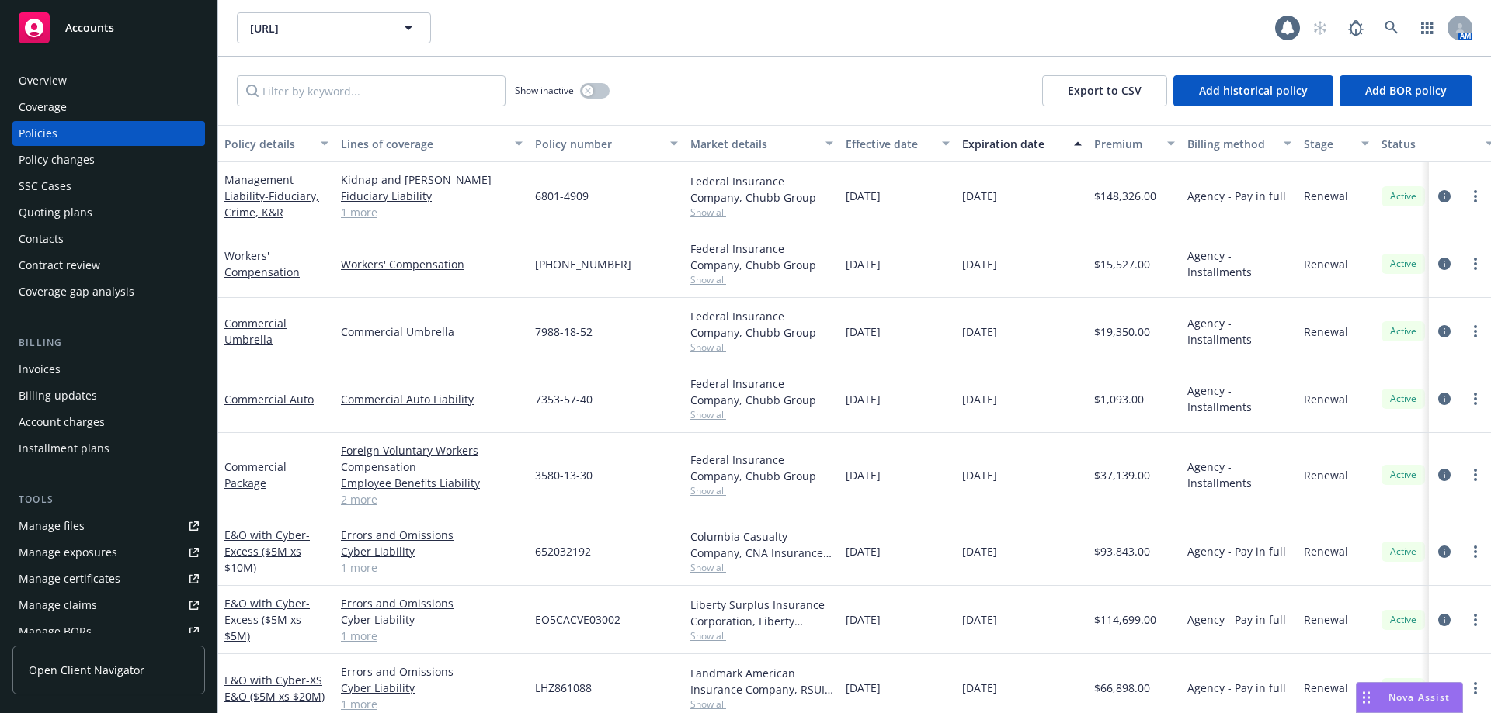
click at [336, 145] on button "Lines of coverage" at bounding box center [432, 143] width 194 height 37
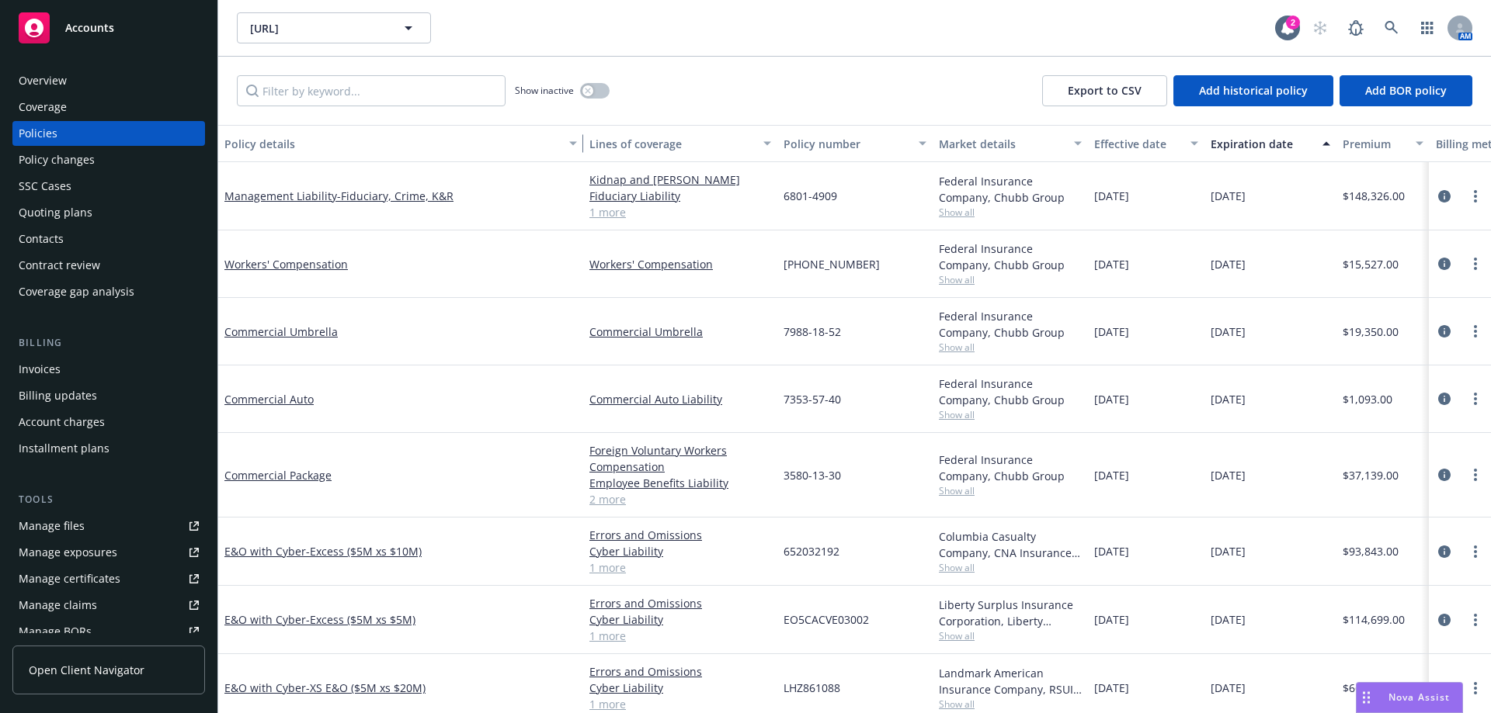
drag, startPoint x: 334, startPoint y: 151, endPoint x: 582, endPoint y: 143, distance: 248.6
click at [579, 143] on div "button" at bounding box center [575, 144] width 8 height 36
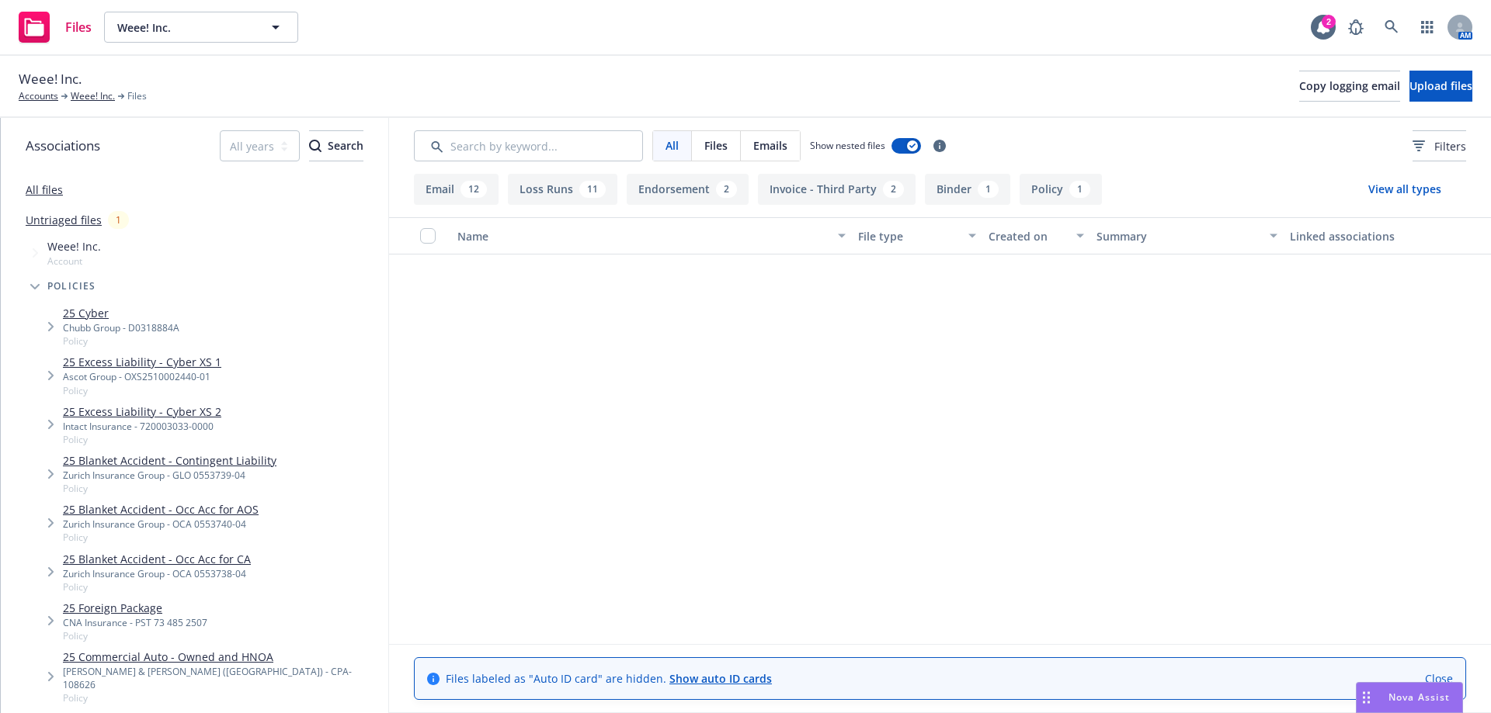
scroll to position [1597, 0]
